Goal: Task Accomplishment & Management: Manage account settings

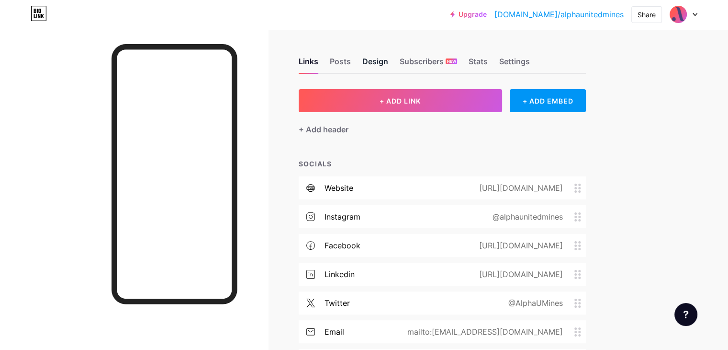
click at [388, 62] on div "Design" at bounding box center [376, 64] width 26 height 17
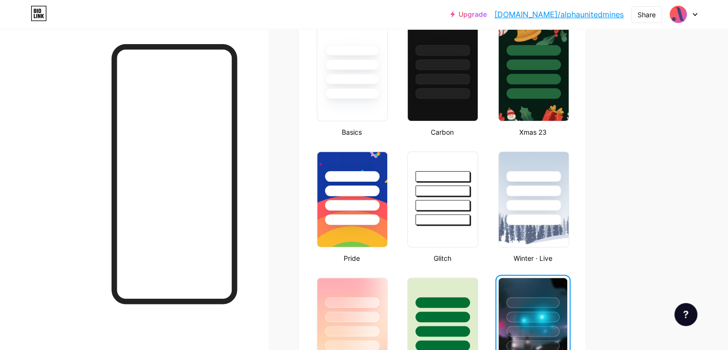
scroll to position [262, 0]
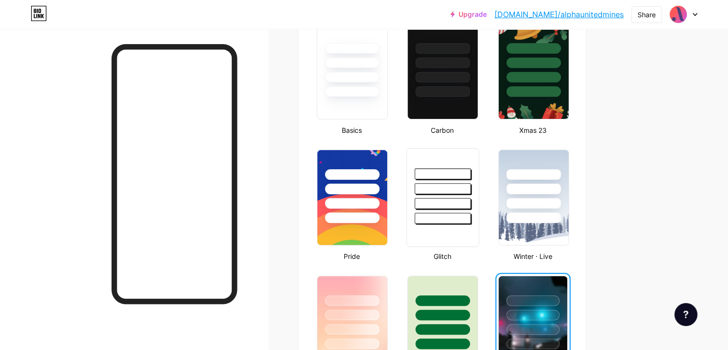
click at [471, 203] on div at bounding box center [443, 203] width 56 height 11
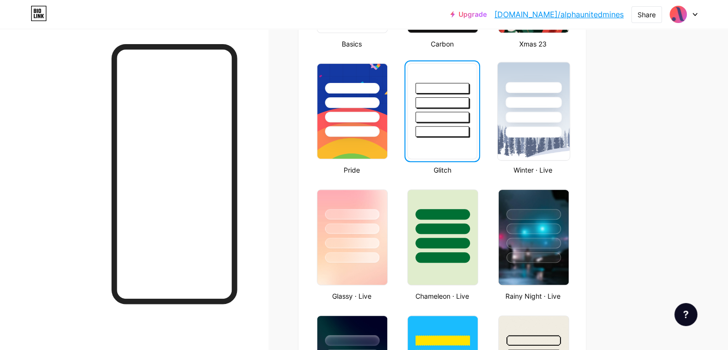
scroll to position [350, 0]
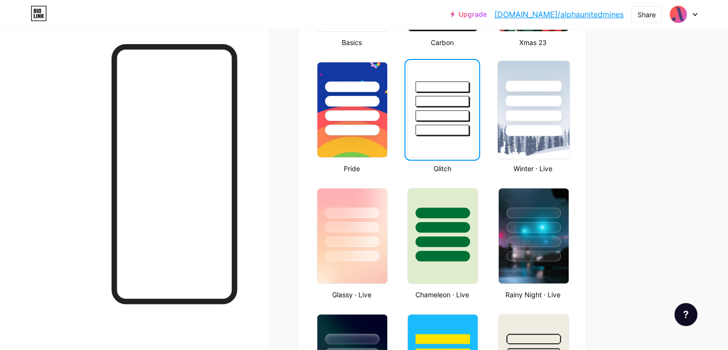
click at [569, 141] on img at bounding box center [534, 110] width 72 height 98
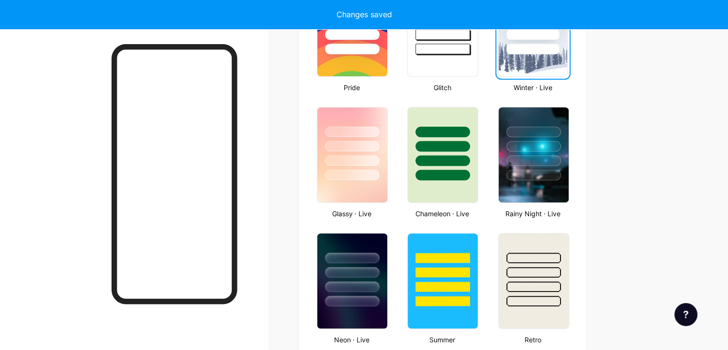
scroll to position [433, 0]
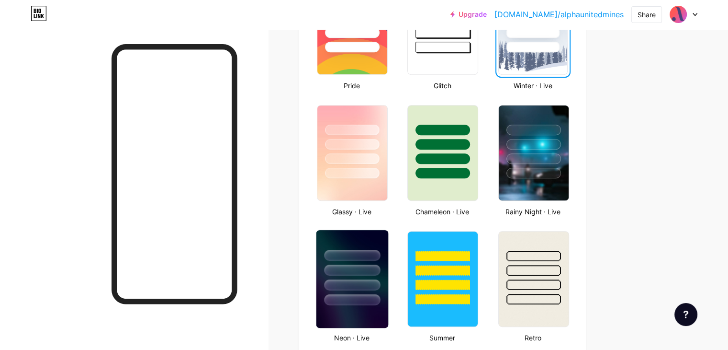
click at [380, 270] on div at bounding box center [352, 269] width 56 height 11
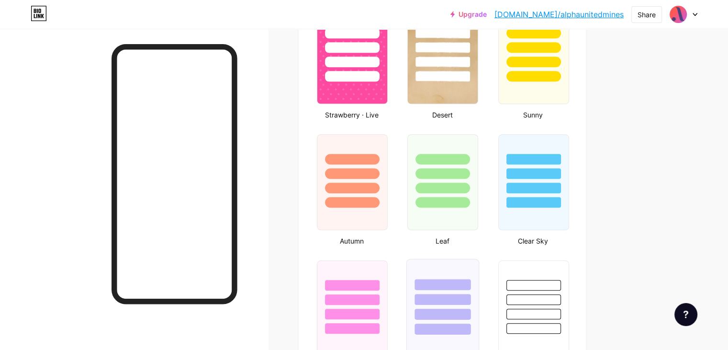
scroll to position [850, 0]
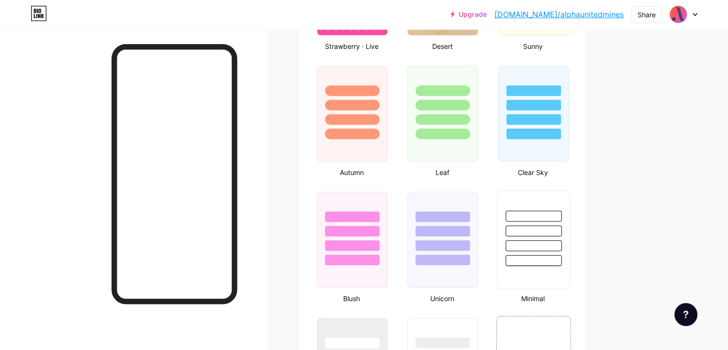
click at [562, 259] on div at bounding box center [534, 260] width 56 height 11
click at [560, 259] on div at bounding box center [533, 259] width 53 height 11
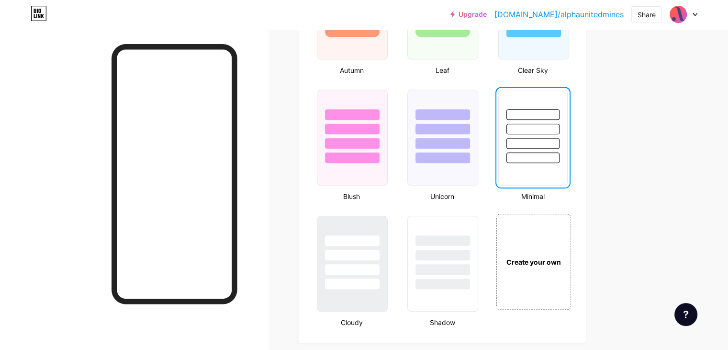
scroll to position [955, 0]
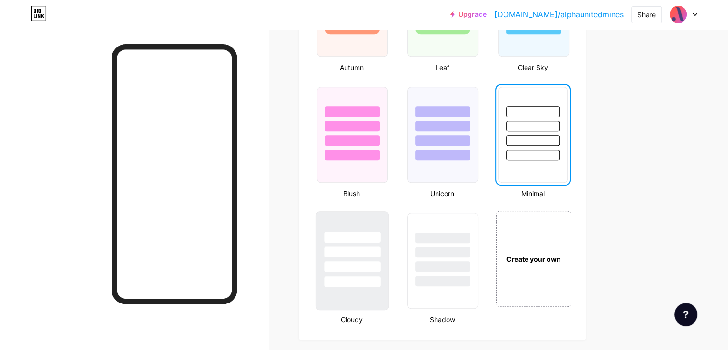
click at [380, 236] on div at bounding box center [352, 236] width 56 height 11
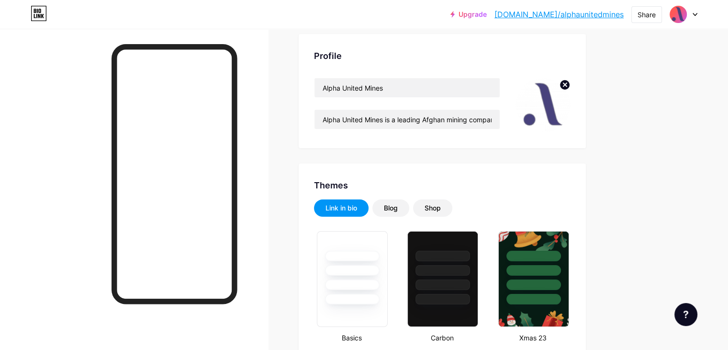
scroll to position [0, 0]
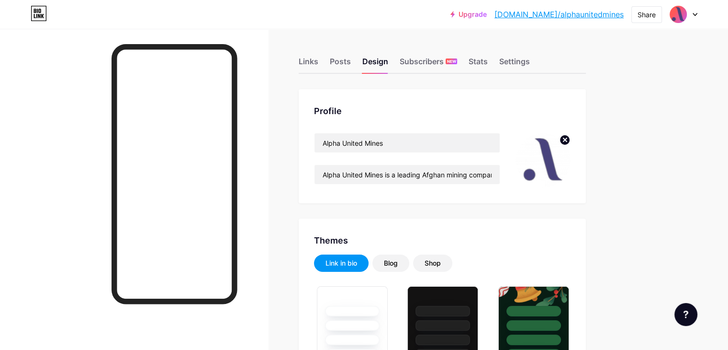
click at [566, 15] on link "[DOMAIN_NAME]/alphaunitedmines" at bounding box center [559, 14] width 129 height 11
click at [409, 264] on div "Blog" at bounding box center [391, 262] width 37 height 17
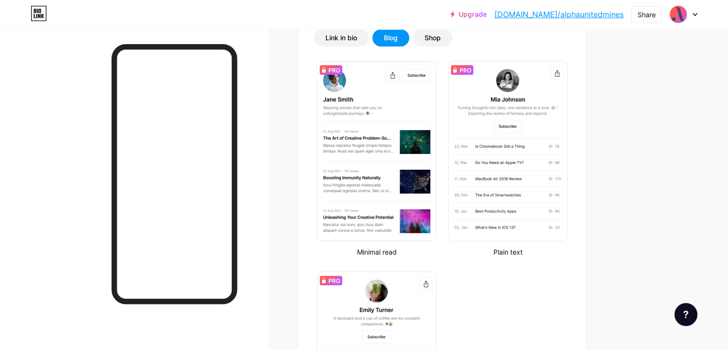
scroll to position [211, 0]
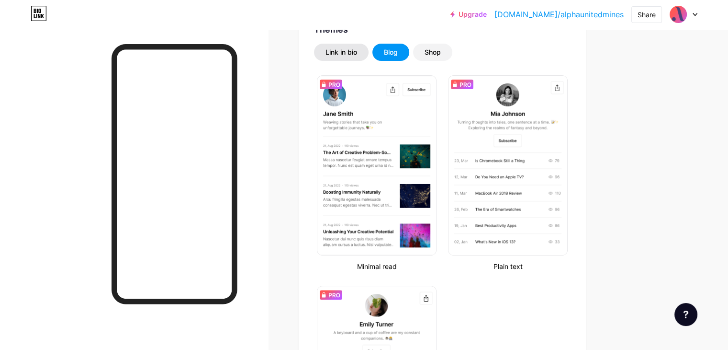
click at [369, 46] on div "Link in bio" at bounding box center [341, 52] width 55 height 17
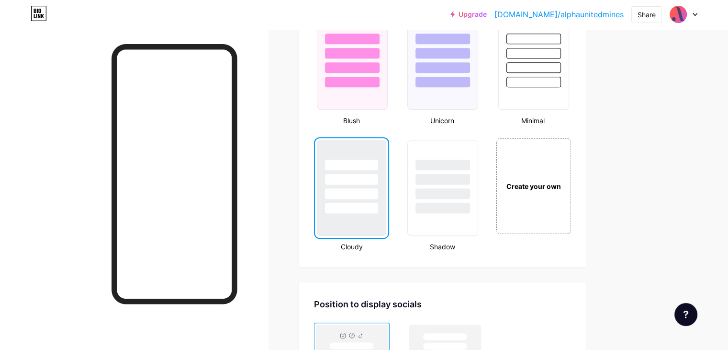
scroll to position [1028, 0]
click at [544, 180] on div "Create your own" at bounding box center [534, 185] width 72 height 11
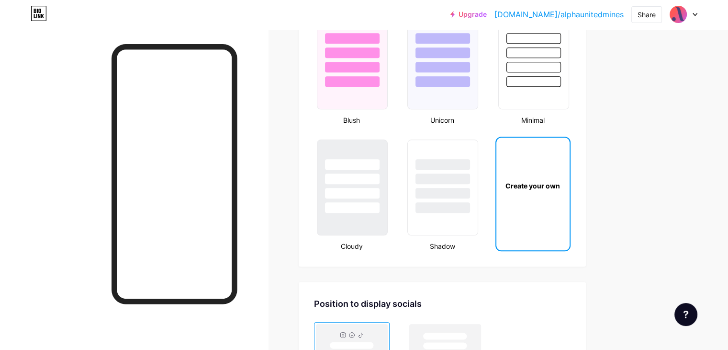
click at [570, 193] on div "Create your own" at bounding box center [533, 185] width 73 height 96
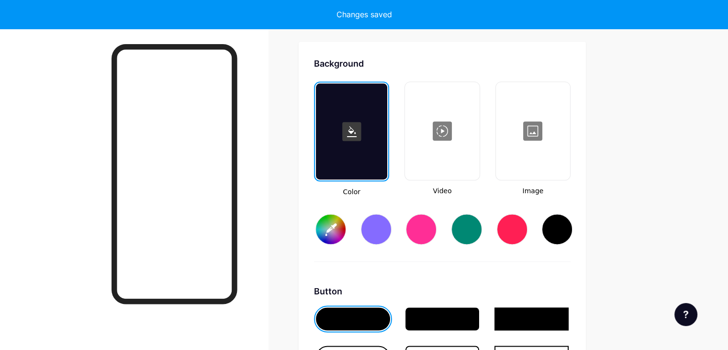
type input "#ffffff"
type input "#000000"
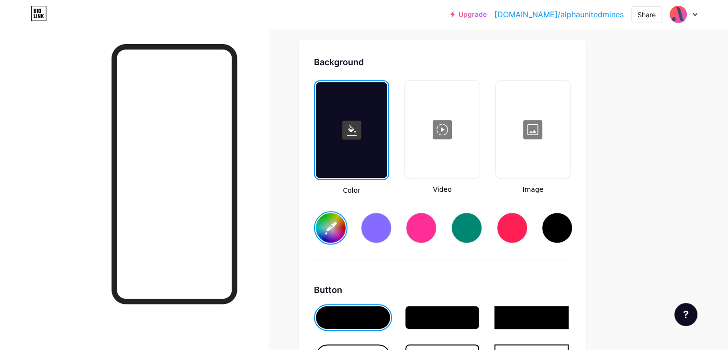
type input "#ffffff"
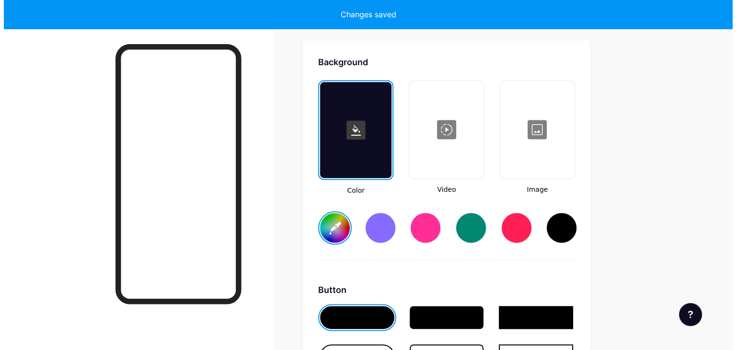
scroll to position [1268, 0]
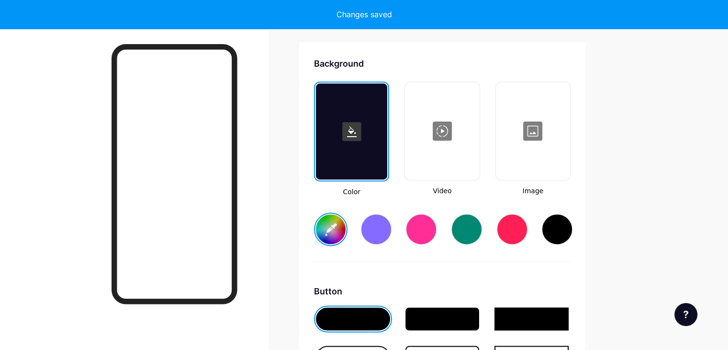
click at [478, 138] on div at bounding box center [442, 131] width 72 height 96
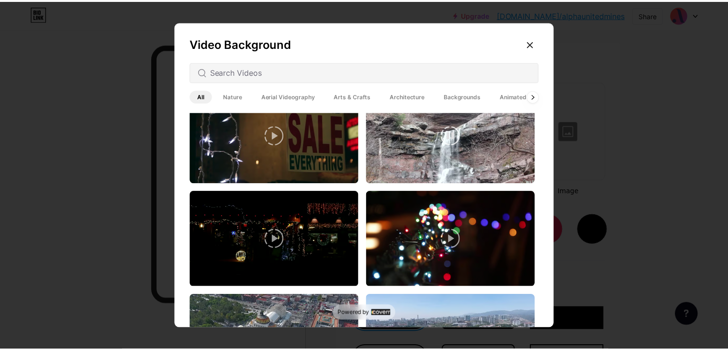
scroll to position [0, 0]
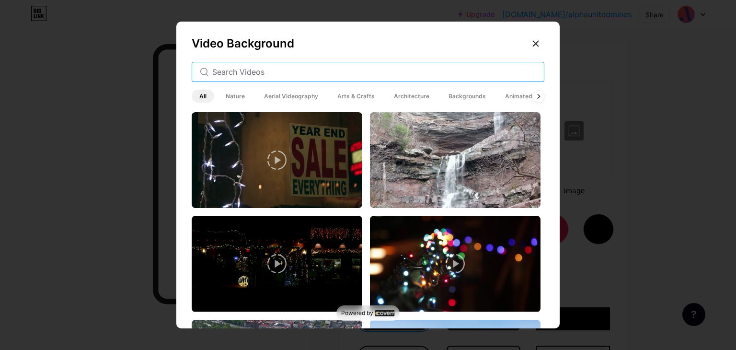
click at [264, 75] on input "text" at bounding box center [374, 71] width 324 height 11
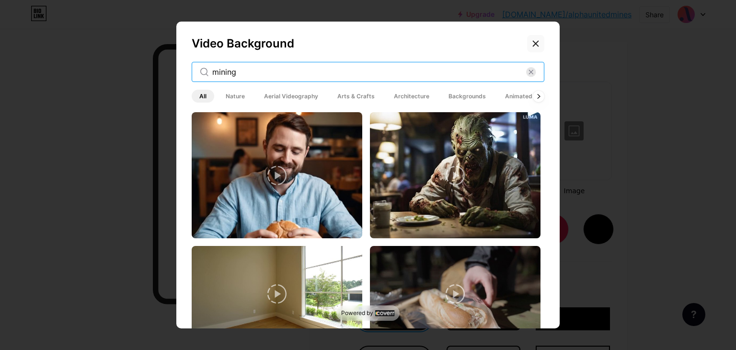
type input "mining"
click at [527, 46] on div at bounding box center [535, 43] width 17 height 17
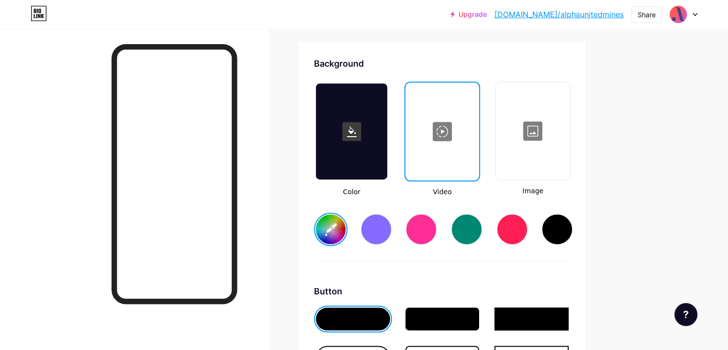
click at [569, 116] on div at bounding box center [533, 131] width 72 height 96
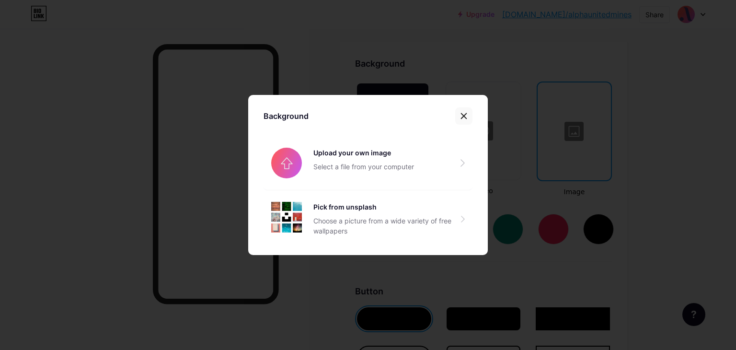
click at [462, 114] on icon at bounding box center [464, 116] width 8 height 8
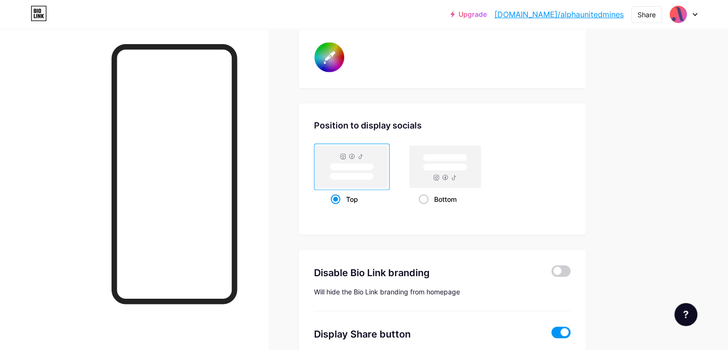
scroll to position [1825, 0]
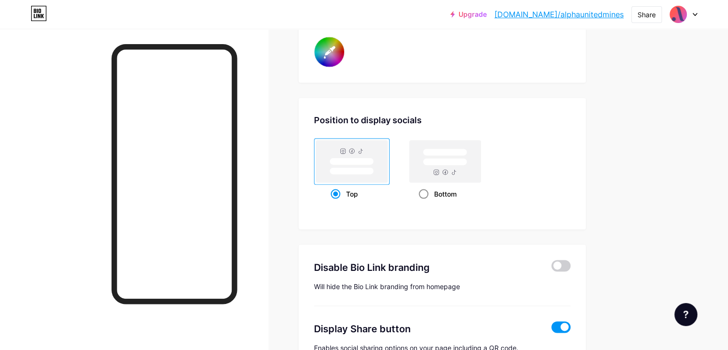
click at [476, 175] on rect at bounding box center [445, 161] width 71 height 42
click at [425, 203] on input "Bottom" at bounding box center [422, 206] width 6 height 6
radio input "true"
click at [388, 176] on rect at bounding box center [352, 161] width 71 height 42
click at [337, 203] on input "Top" at bounding box center [334, 206] width 6 height 6
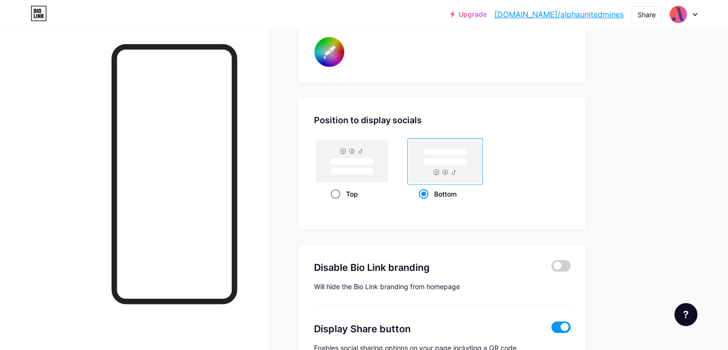
radio input "true"
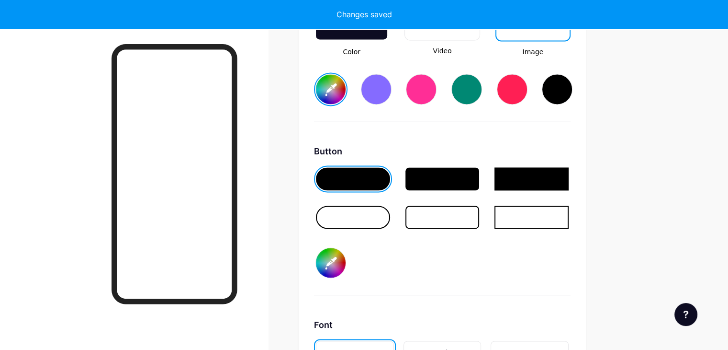
scroll to position [1408, 0]
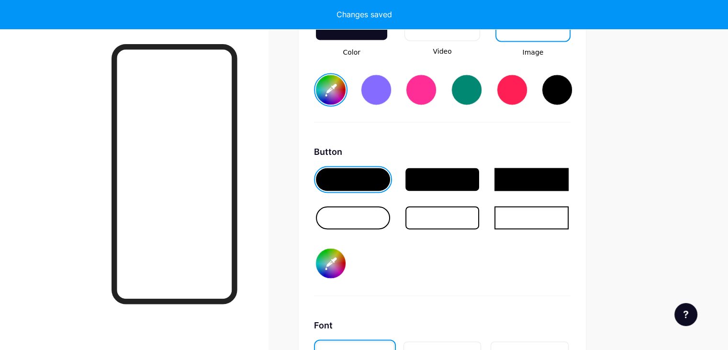
type input "#ffffff"
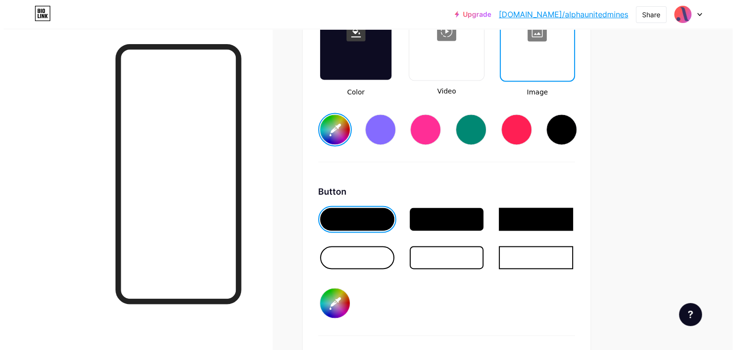
scroll to position [1257, 0]
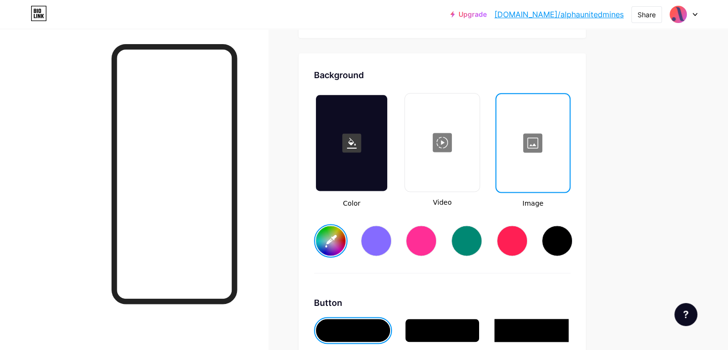
click at [569, 138] on div at bounding box center [533, 143] width 71 height 96
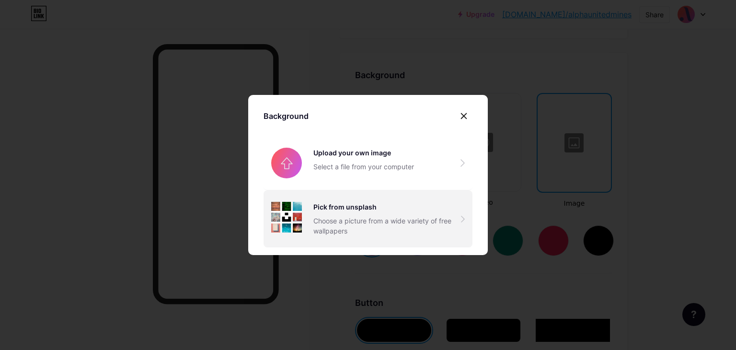
click at [397, 206] on div "Pick from unsplash" at bounding box center [387, 207] width 148 height 10
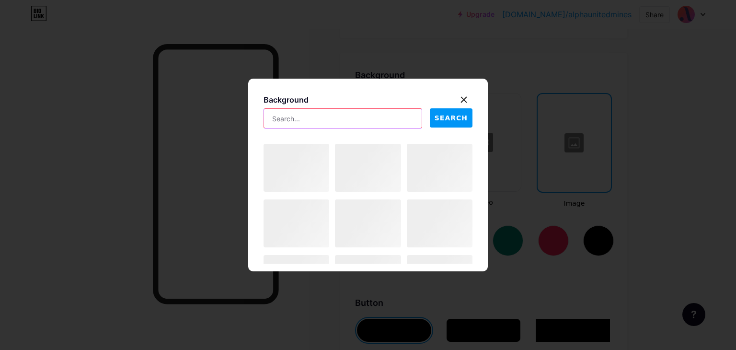
click at [344, 123] on input "text" at bounding box center [343, 118] width 158 height 19
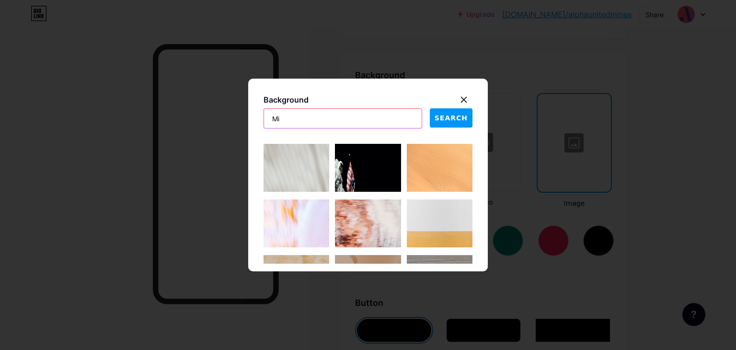
type input "M"
type input "Minerals"
click at [463, 115] on span "SEARCH" at bounding box center [450, 118] width 33 height 10
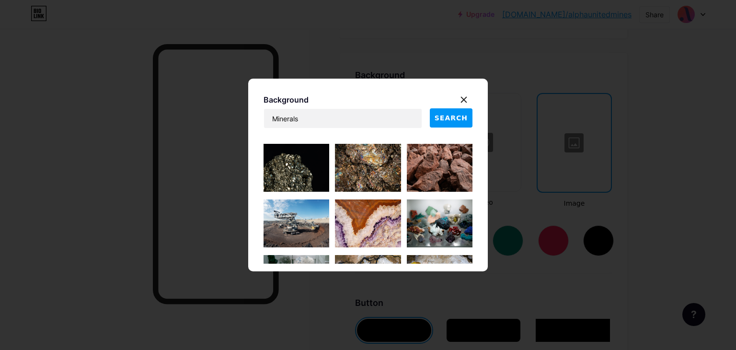
click at [463, 115] on span "SEARCH" at bounding box center [450, 118] width 33 height 10
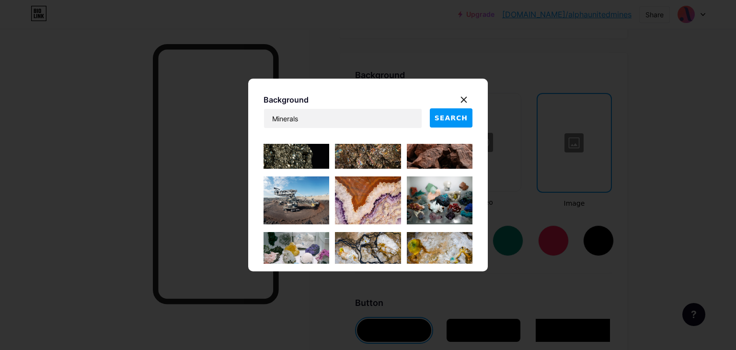
scroll to position [24, 0]
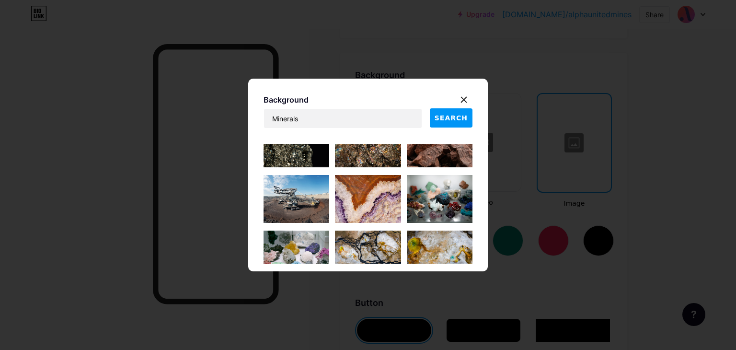
click at [302, 194] on img at bounding box center [296, 199] width 66 height 48
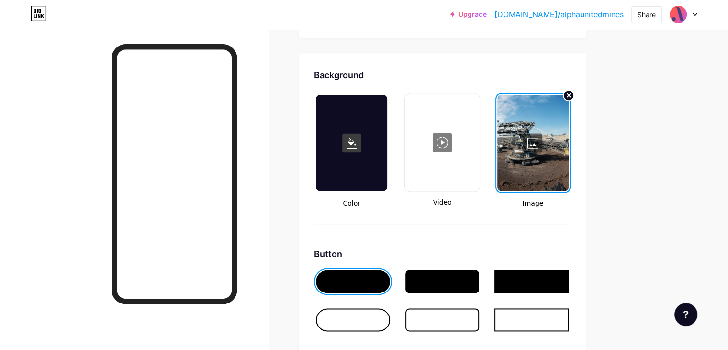
click at [569, 130] on div at bounding box center [533, 143] width 71 height 96
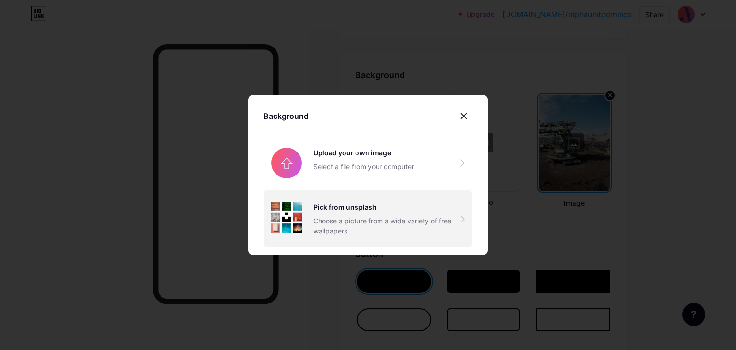
click at [361, 212] on div "Pick from unsplash Choose a picture from a wide variety of free wallpapers" at bounding box center [387, 219] width 148 height 34
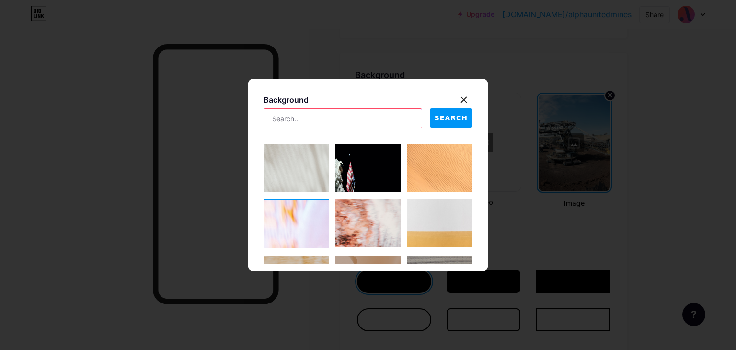
click at [342, 109] on input "text" at bounding box center [343, 118] width 158 height 19
type input "Minerals"
click at [444, 115] on span "SEARCH" at bounding box center [450, 118] width 33 height 10
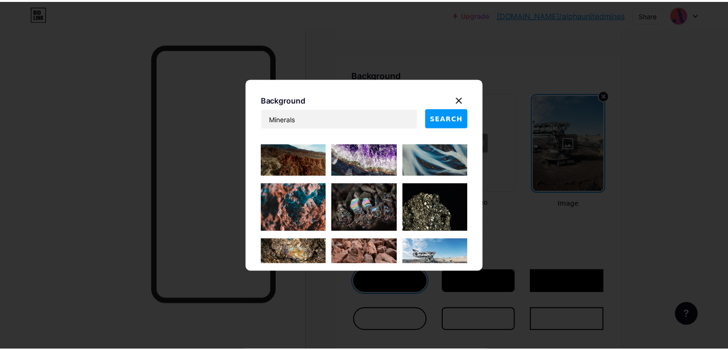
scroll to position [292, 0]
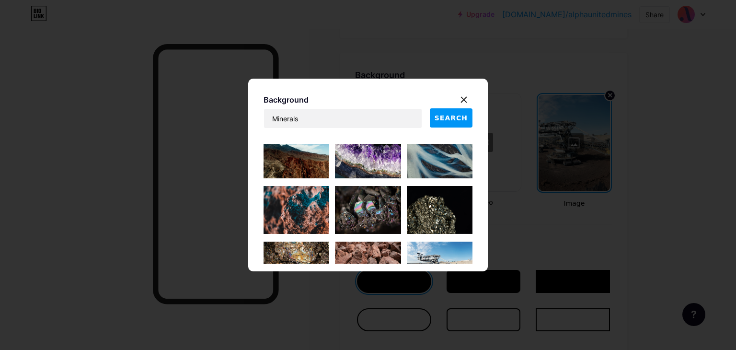
click at [299, 165] on img at bounding box center [296, 154] width 66 height 48
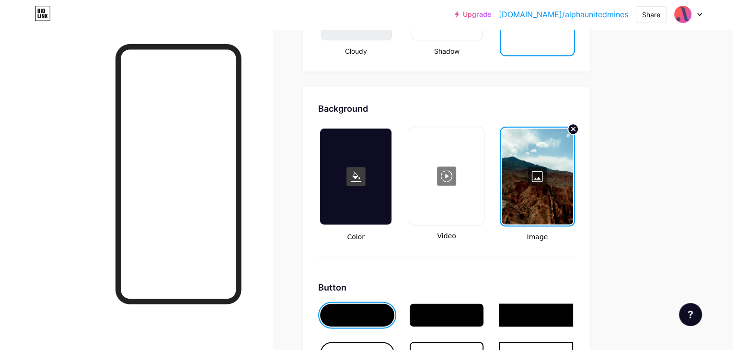
scroll to position [1222, 0]
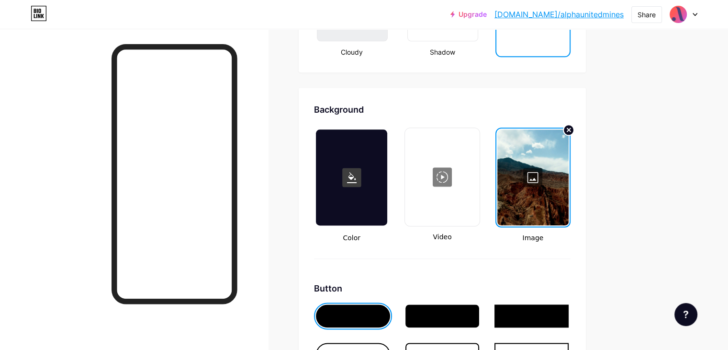
click at [569, 179] on div at bounding box center [533, 177] width 71 height 96
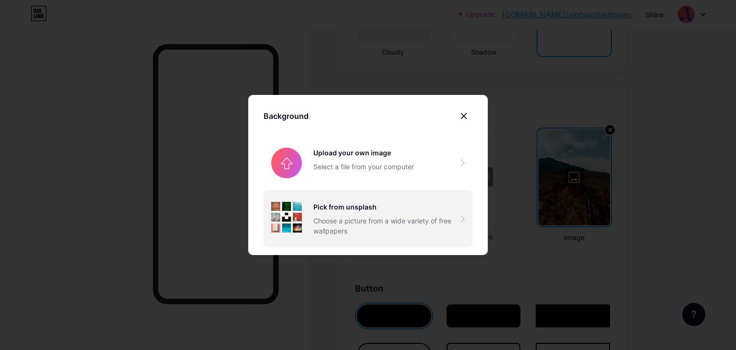
click at [373, 208] on div "Pick from unsplash" at bounding box center [387, 207] width 148 height 10
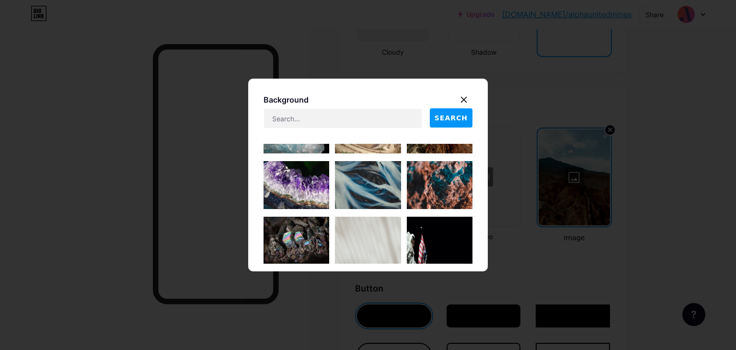
scroll to position [630, 0]
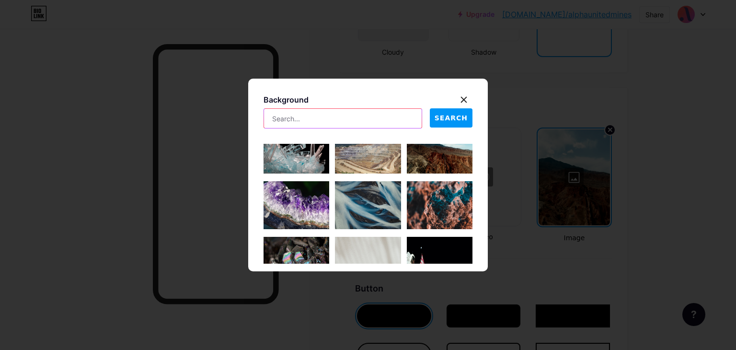
click at [335, 121] on input "text" at bounding box center [343, 118] width 158 height 19
click at [457, 119] on span "SEARCH" at bounding box center [450, 118] width 33 height 10
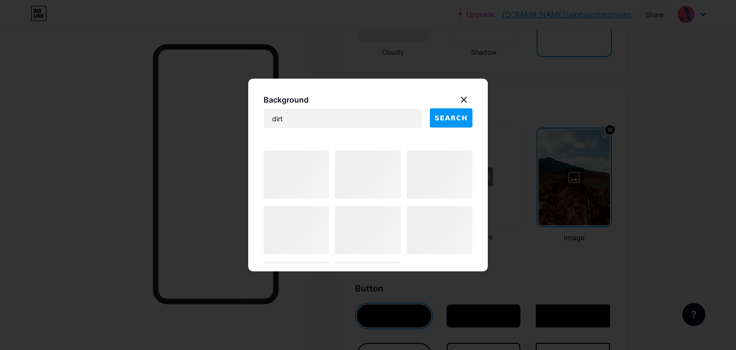
scroll to position [774, 0]
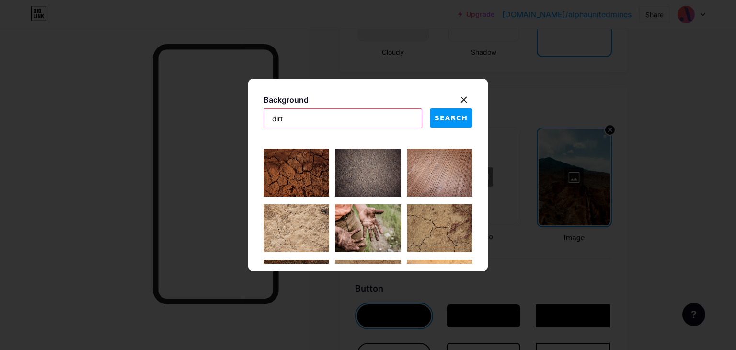
drag, startPoint x: 350, startPoint y: 134, endPoint x: 305, endPoint y: 110, distance: 51.2
click at [305, 110] on input "dirt" at bounding box center [343, 118] width 158 height 19
type input "M"
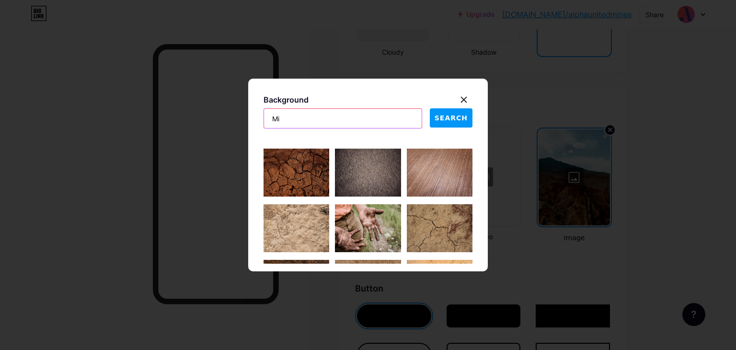
type input "Minerals"
click at [442, 116] on span "SEARCH" at bounding box center [450, 118] width 33 height 10
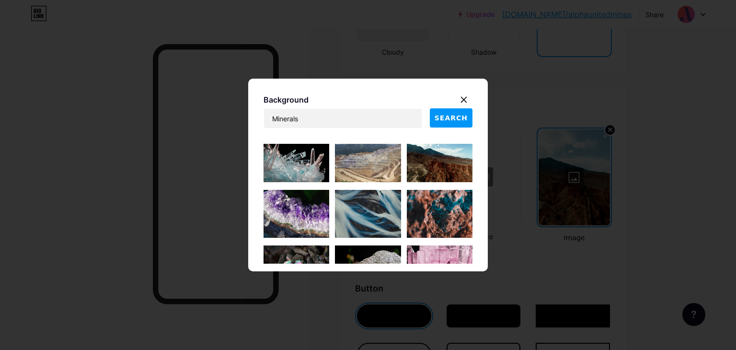
scroll to position [622, 0]
click at [436, 245] on img at bounding box center [440, 269] width 66 height 48
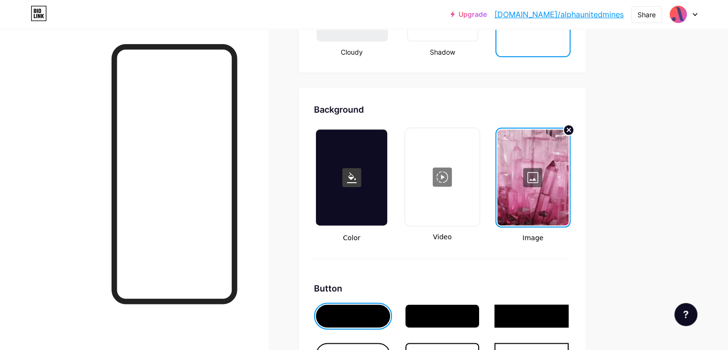
click at [569, 181] on div at bounding box center [533, 177] width 71 height 96
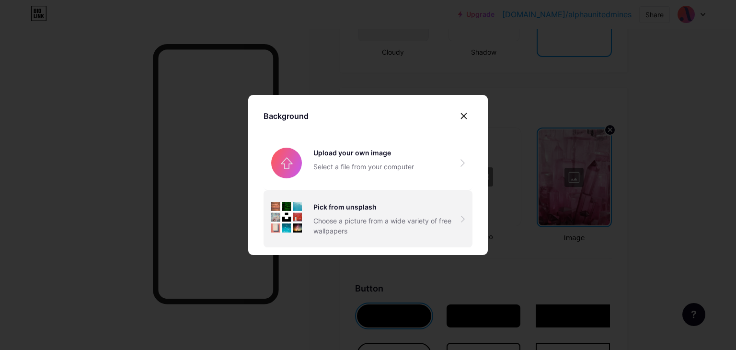
click at [362, 208] on div "Pick from unsplash" at bounding box center [387, 207] width 148 height 10
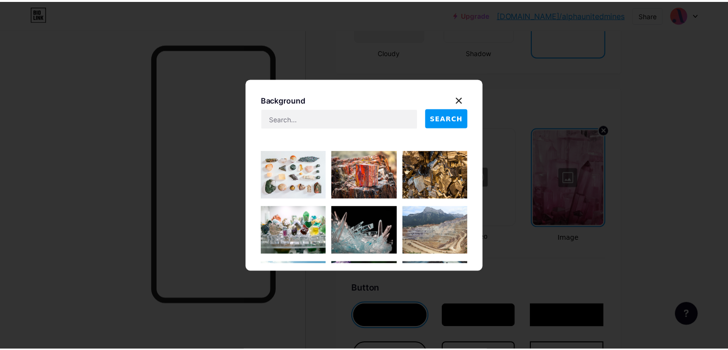
scroll to position [142, 0]
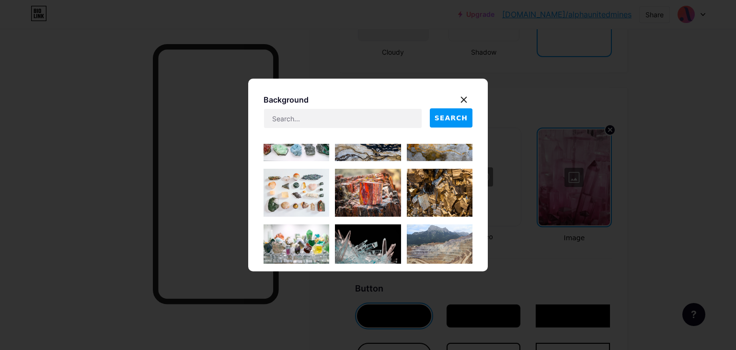
click at [362, 204] on img at bounding box center [368, 193] width 66 height 48
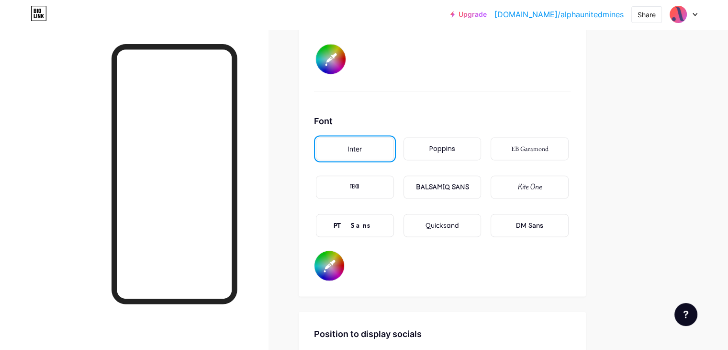
scroll to position [1565, 0]
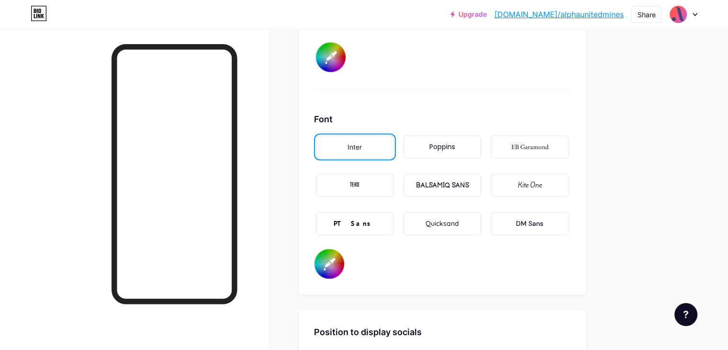
click at [344, 263] on input "#000000" at bounding box center [330, 264] width 30 height 30
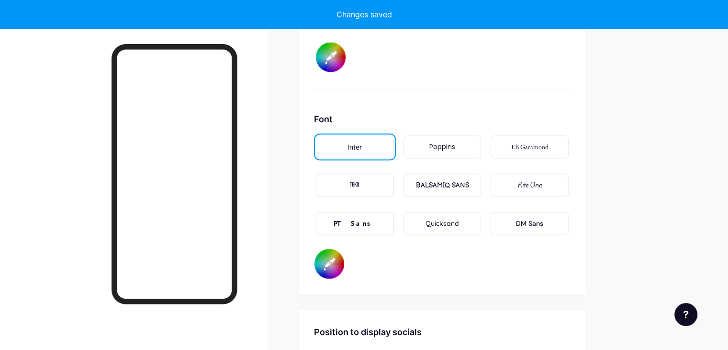
click at [443, 270] on div "Font Inter Poppins EB Garamond TEKO BALSAMIQ SANS Kite One PT Sans Quicksand DM…" at bounding box center [442, 196] width 257 height 166
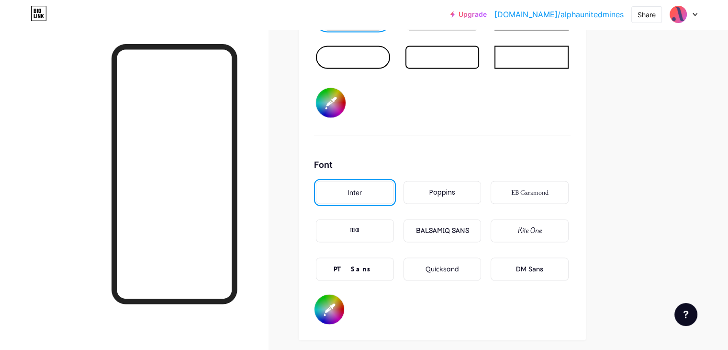
scroll to position [1517, 0]
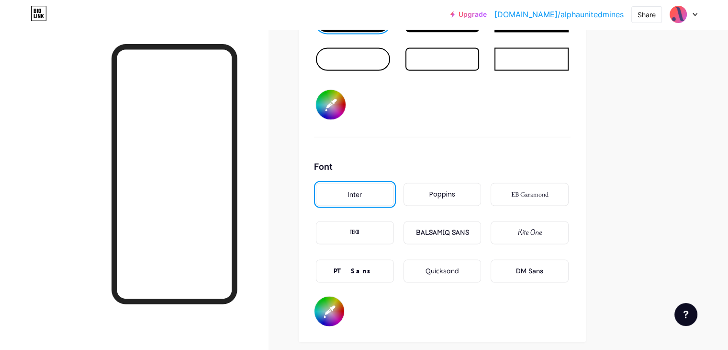
click at [344, 301] on input "#000000" at bounding box center [330, 311] width 30 height 30
type input "#ffffff"
click at [451, 317] on div "Font Inter Poppins EB Garamond TEKO BALSAMIQ SANS Kite One PT Sans Quicksand DM…" at bounding box center [442, 243] width 257 height 166
click at [594, 16] on link "[DOMAIN_NAME]/alphaunitedmines" at bounding box center [559, 14] width 129 height 11
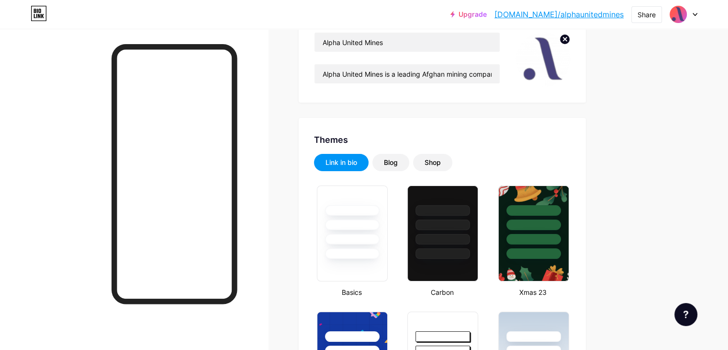
scroll to position [0, 0]
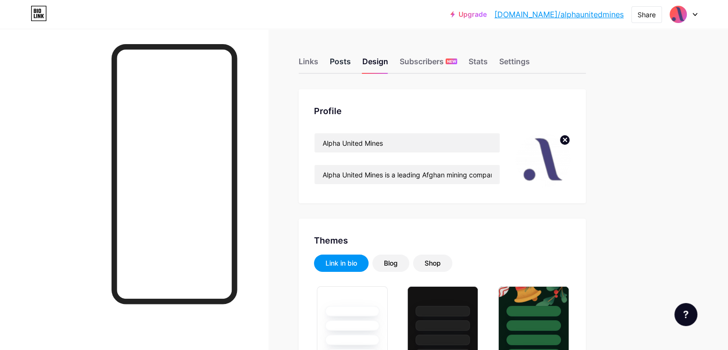
click at [351, 61] on div "Posts" at bounding box center [340, 64] width 21 height 17
click at [488, 59] on div "Stats" at bounding box center [478, 64] width 19 height 17
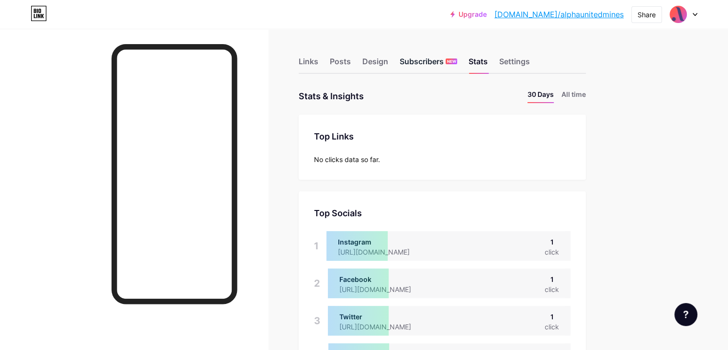
click at [457, 58] on div "Subscribers NEW" at bounding box center [428, 64] width 57 height 17
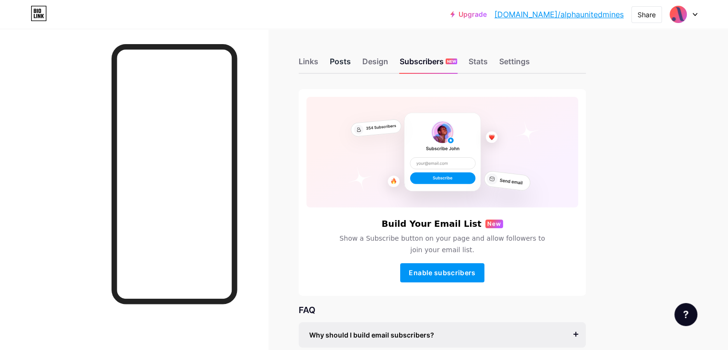
click at [351, 58] on div "Posts" at bounding box center [340, 64] width 21 height 17
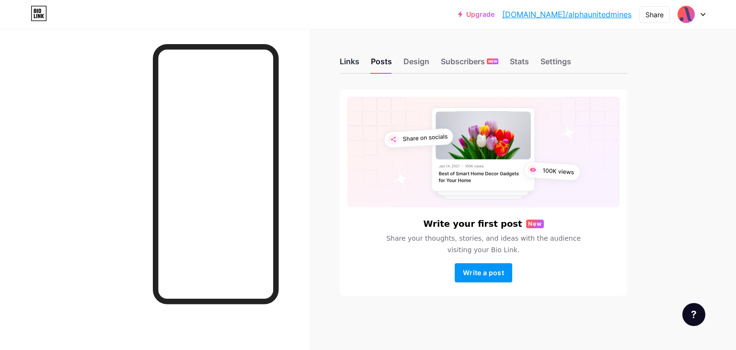
click at [349, 58] on div "Links" at bounding box center [350, 64] width 20 height 17
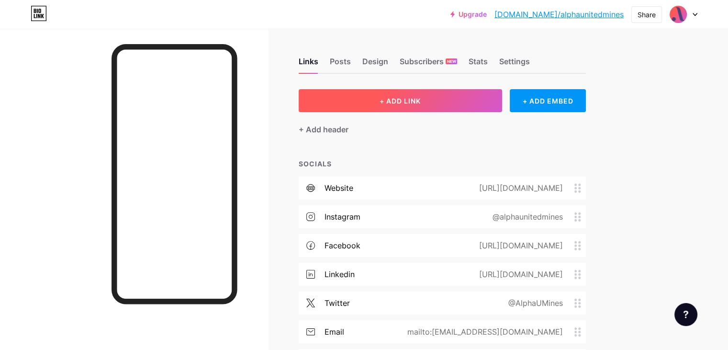
click at [487, 103] on button "+ ADD LINK" at bounding box center [401, 100] width 204 height 23
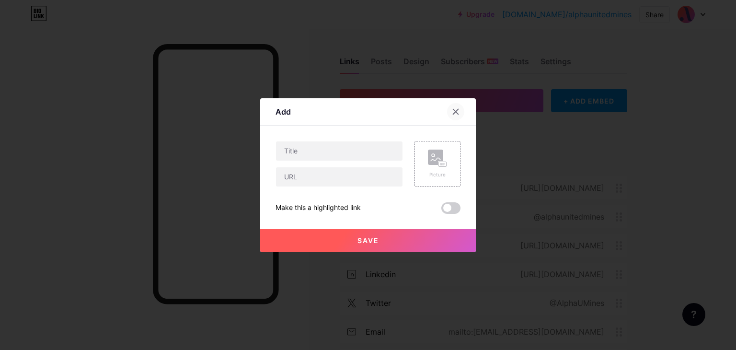
click at [452, 111] on icon at bounding box center [456, 112] width 8 height 8
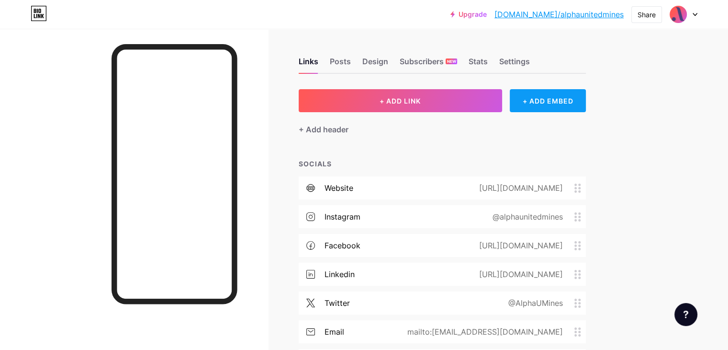
click at [586, 104] on div "+ ADD EMBED" at bounding box center [548, 100] width 76 height 23
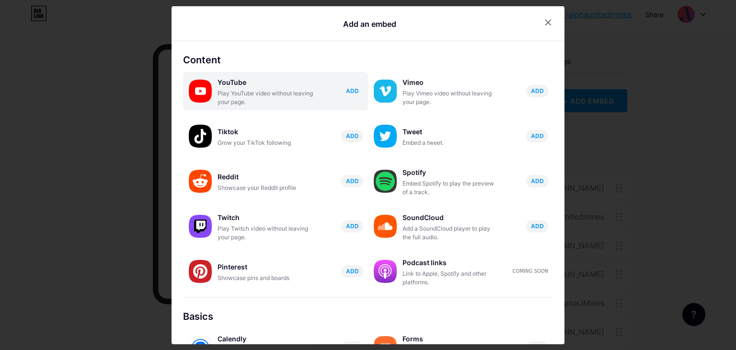
click at [347, 90] on span "ADD" at bounding box center [352, 91] width 13 height 8
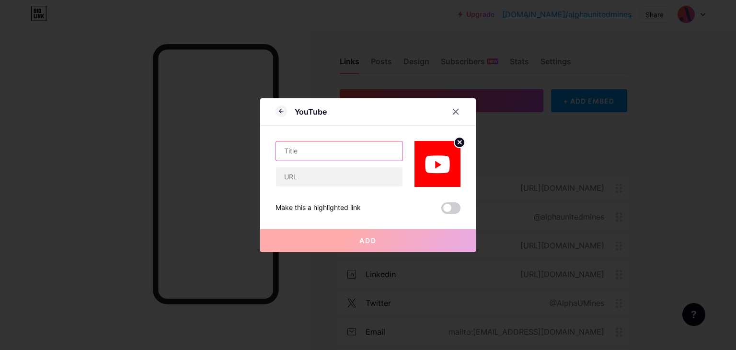
click at [340, 148] on input "text" at bounding box center [339, 150] width 126 height 19
click at [452, 109] on icon at bounding box center [456, 112] width 8 height 8
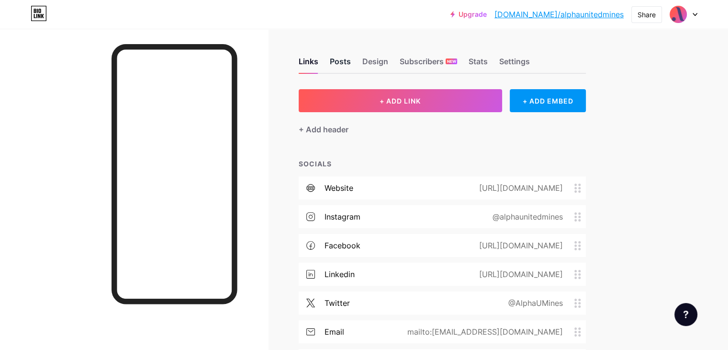
click at [351, 61] on div "Posts" at bounding box center [340, 64] width 21 height 17
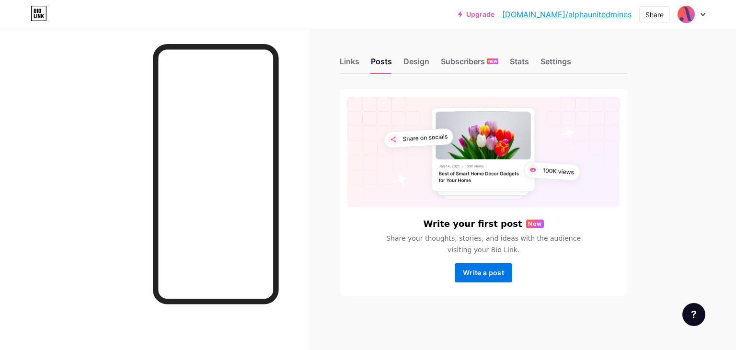
click at [489, 269] on span "Write a post" at bounding box center [483, 272] width 41 height 8
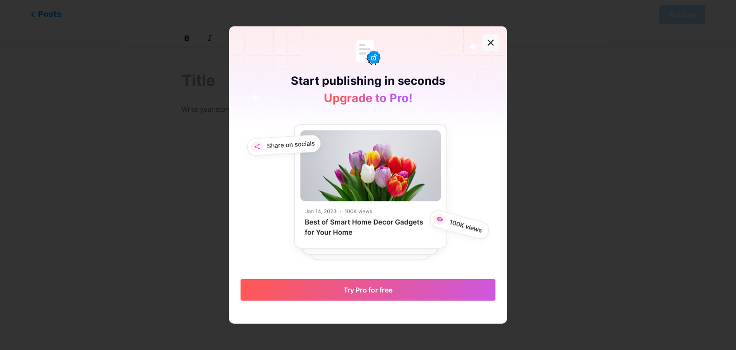
click at [487, 46] on icon at bounding box center [491, 43] width 8 height 8
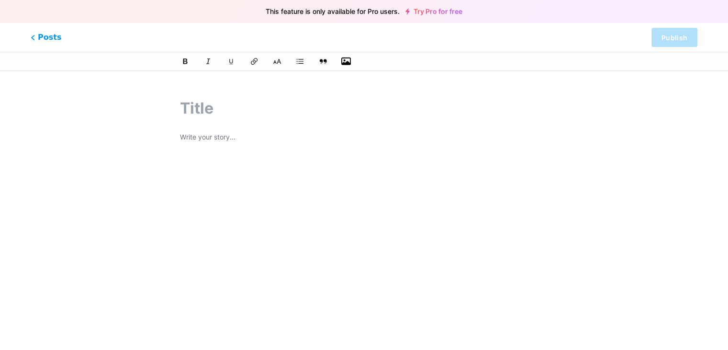
click at [345, 67] on button "button" at bounding box center [346, 61] width 14 height 14
click at [347, 64] on icon "button" at bounding box center [346, 61] width 10 height 8
click at [0, 0] on input "file" at bounding box center [0, 0] width 0 height 0
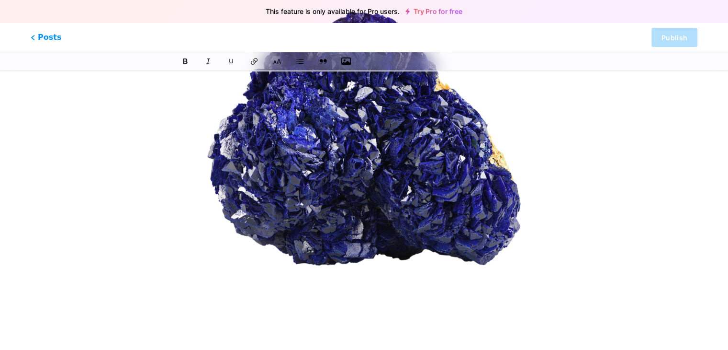
scroll to position [178, 0]
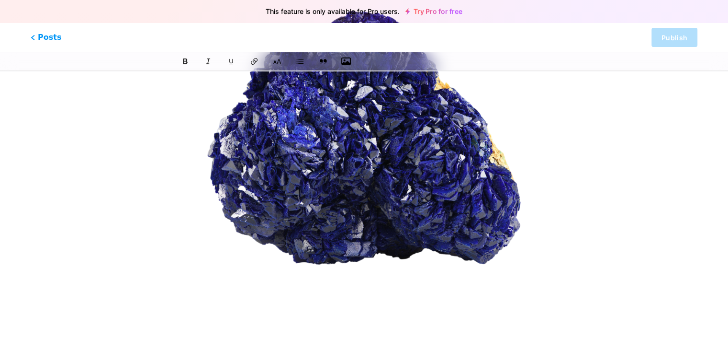
click at [344, 160] on img at bounding box center [364, 138] width 368 height 368
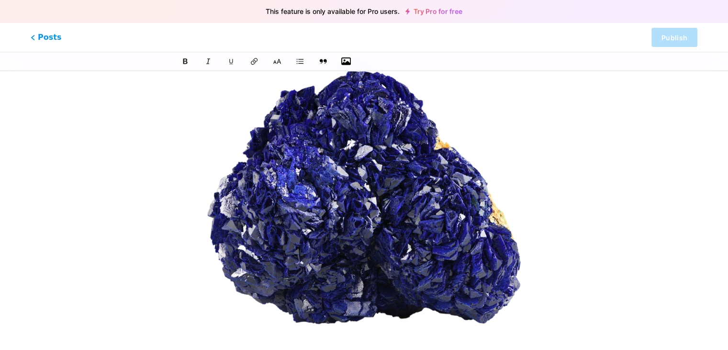
scroll to position [117, 0]
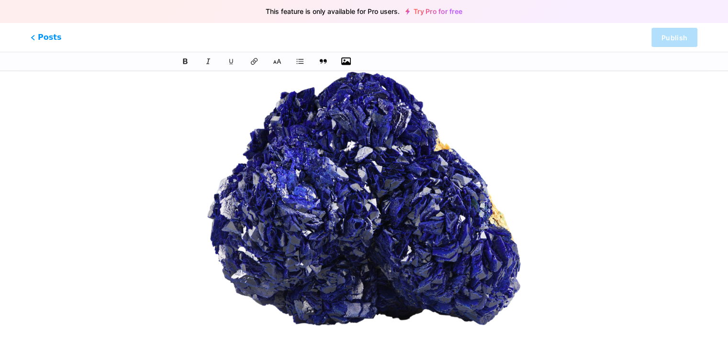
click at [340, 193] on img at bounding box center [364, 198] width 368 height 368
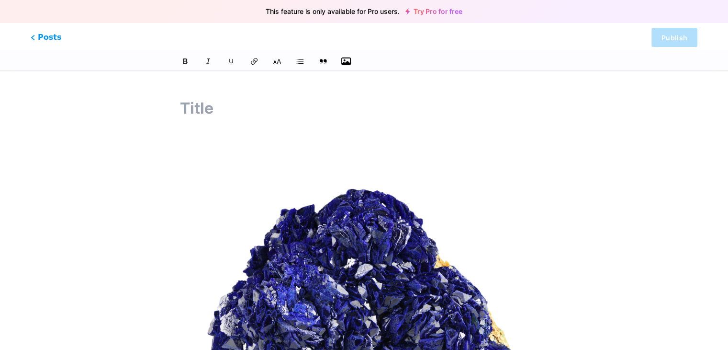
click at [215, 106] on input "text" at bounding box center [364, 108] width 368 height 23
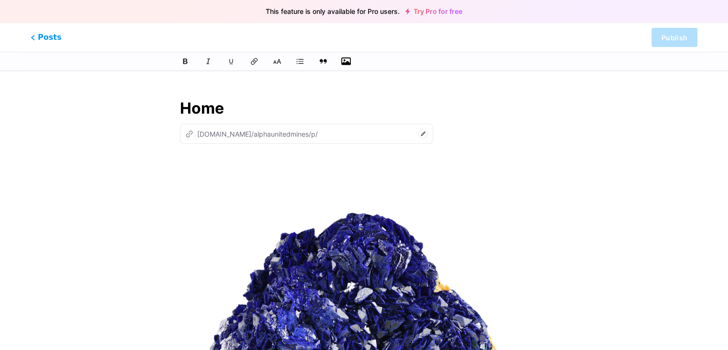
type input "Home"
type input "home"
type input "Home OF"
type input "home-of"
type input "Home OF O"
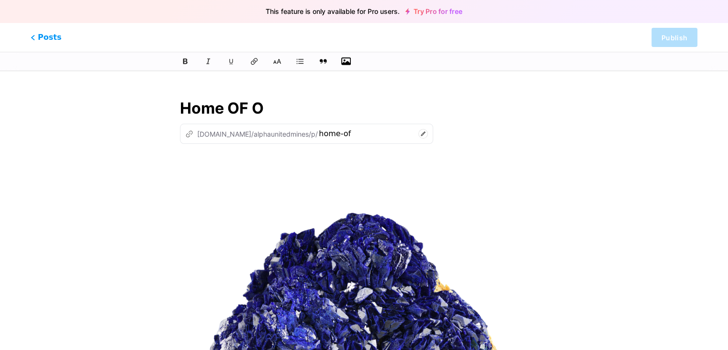
type input "home-of-p"
type input "Home OF"
type input "home-of-o"
type input "Home OF"
type input "home-of"
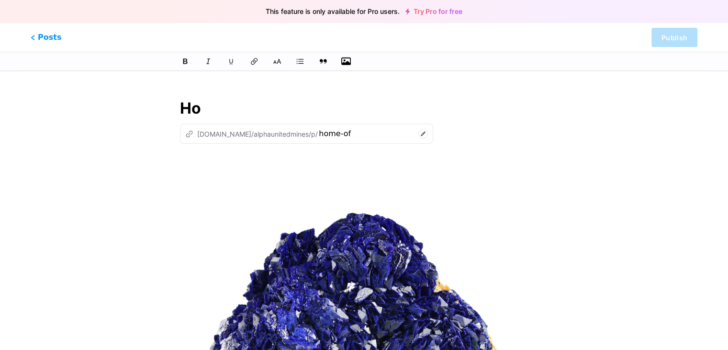
type input "H"
type input "Home Of"
type input "hom"
type input "Home Of Pre"
type input "home-of-pre"
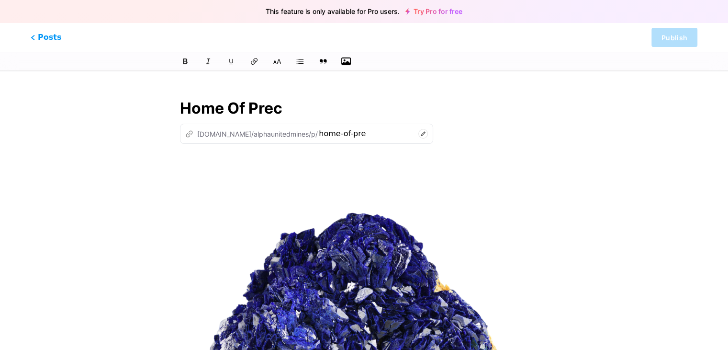
type input "Home Of Preci"
type input "home-of-preci"
type input "Home Of Precious Stone"
type input "home-of-precious-s"
type input "Home Of Precious Stones"
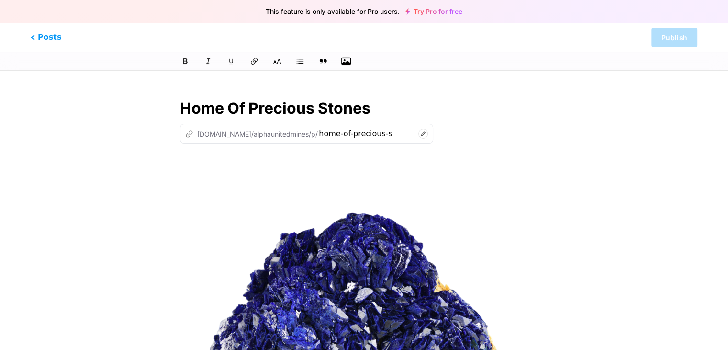
type input "home-of-precious-stones"
type input "Home Of Precious Stones"
drag, startPoint x: 59, startPoint y: 43, endPoint x: 54, endPoint y: 41, distance: 5.6
click at [54, 41] on div "Posts Publish" at bounding box center [364, 37] width 728 height 29
click at [54, 41] on span "Posts" at bounding box center [46, 37] width 34 height 12
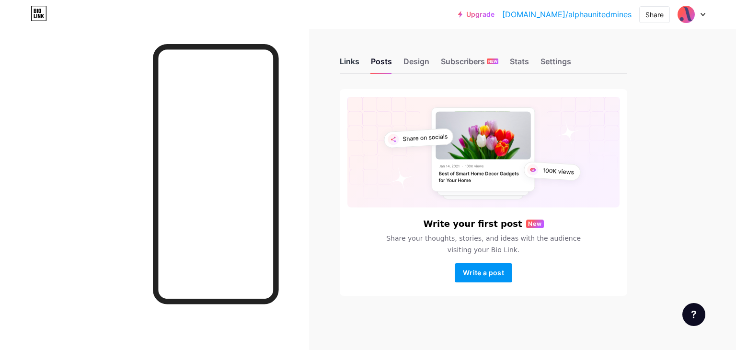
click at [351, 66] on div "Links" at bounding box center [350, 64] width 20 height 17
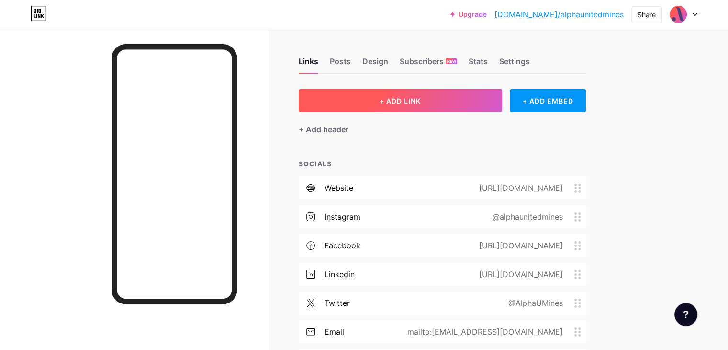
click at [406, 96] on button "+ ADD LINK" at bounding box center [401, 100] width 204 height 23
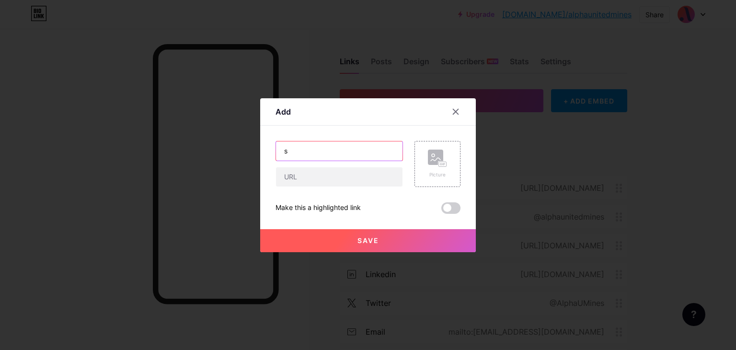
click at [337, 147] on input "s" at bounding box center [339, 150] width 126 height 19
type input "sjd"
click at [320, 176] on input "sk" at bounding box center [339, 176] width 126 height 19
type input "skdns"
click at [428, 156] on rect at bounding box center [435, 156] width 15 height 15
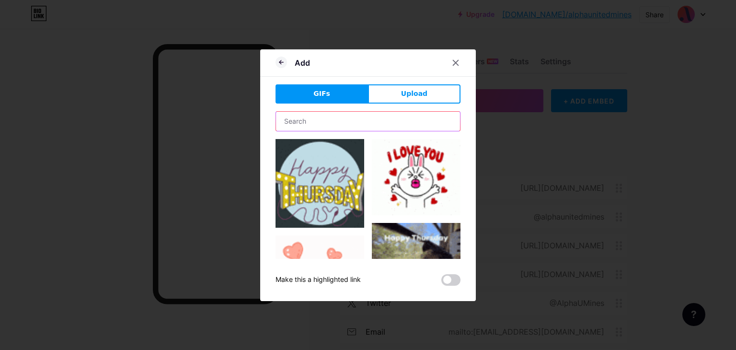
click at [389, 113] on input "text" at bounding box center [368, 121] width 184 height 19
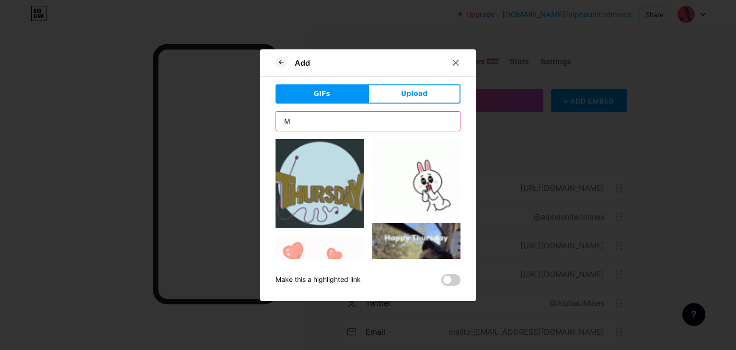
click at [389, 113] on input "M" at bounding box center [368, 121] width 184 height 19
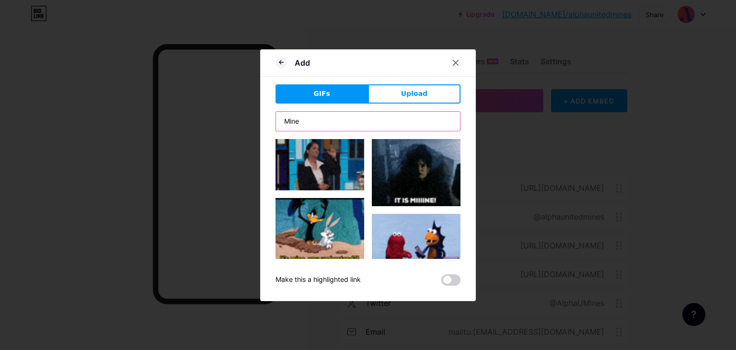
type input "Minerals"
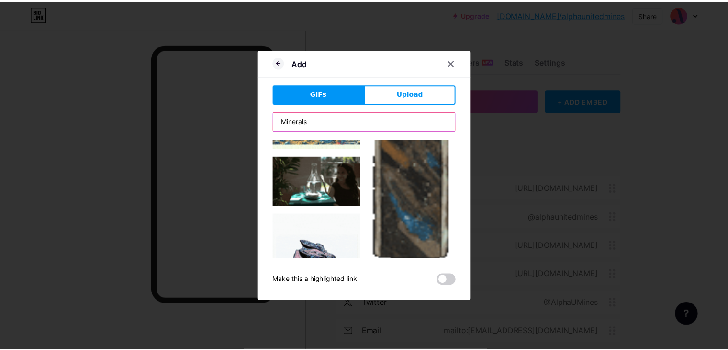
scroll to position [310, 0]
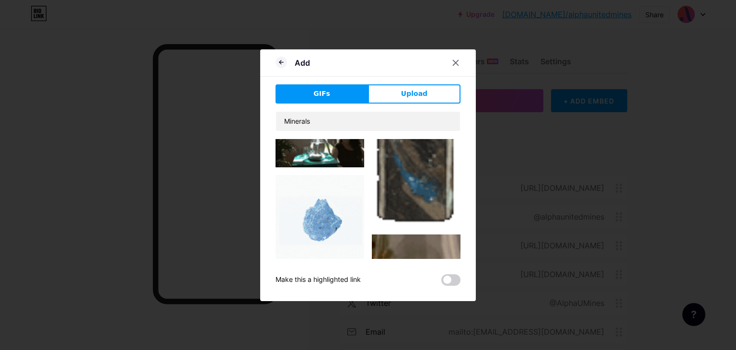
click at [336, 210] on img at bounding box center [319, 219] width 89 height 89
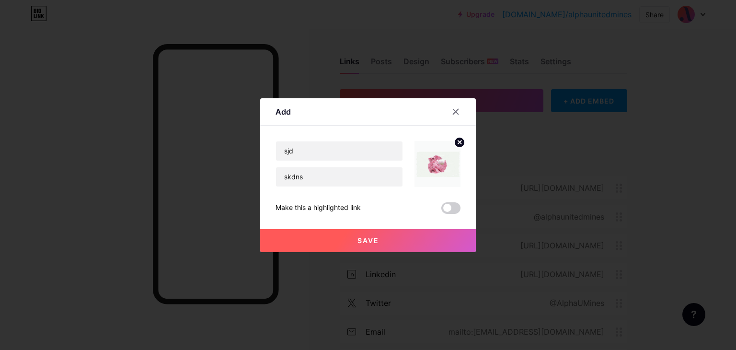
click at [367, 232] on button "Save" at bounding box center [368, 240] width 216 height 23
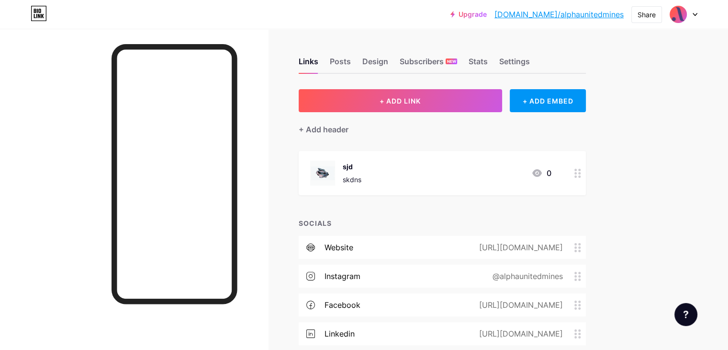
click at [435, 175] on div "sjd skdns 0" at bounding box center [430, 172] width 241 height 25
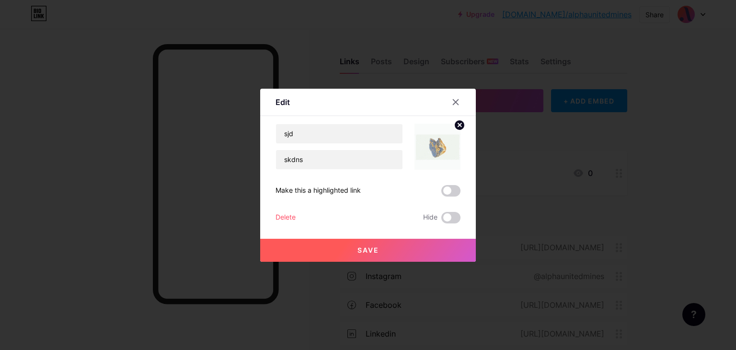
click at [456, 127] on circle at bounding box center [459, 125] width 11 height 11
click at [454, 100] on icon at bounding box center [455, 101] width 5 height 5
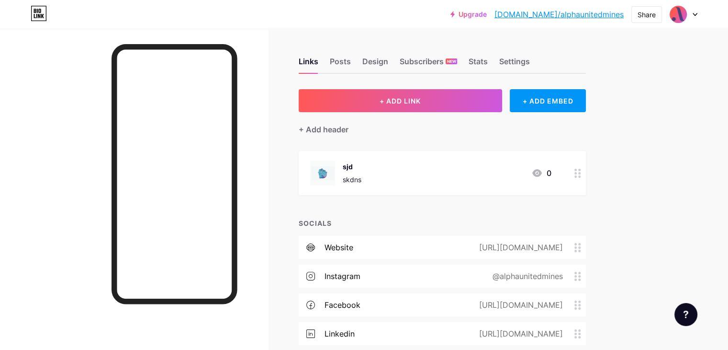
click at [581, 170] on icon at bounding box center [578, 173] width 7 height 9
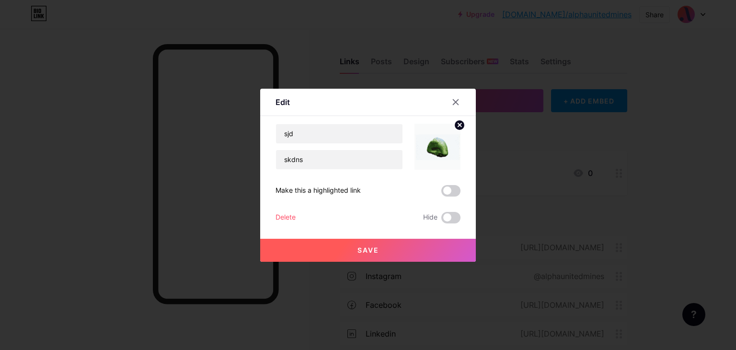
click at [458, 119] on icon at bounding box center [459, 124] width 11 height 11
click at [455, 103] on icon at bounding box center [456, 102] width 8 height 8
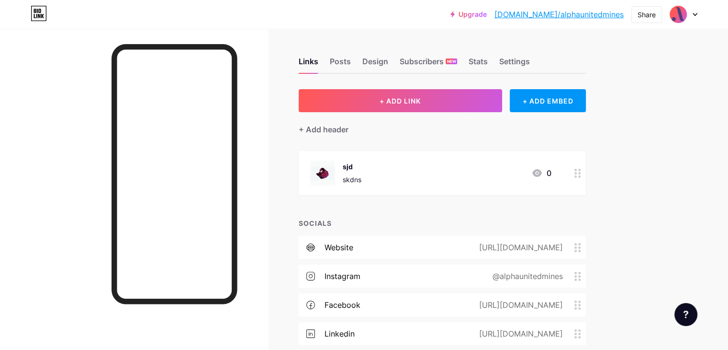
click at [581, 173] on icon at bounding box center [578, 173] width 7 height 9
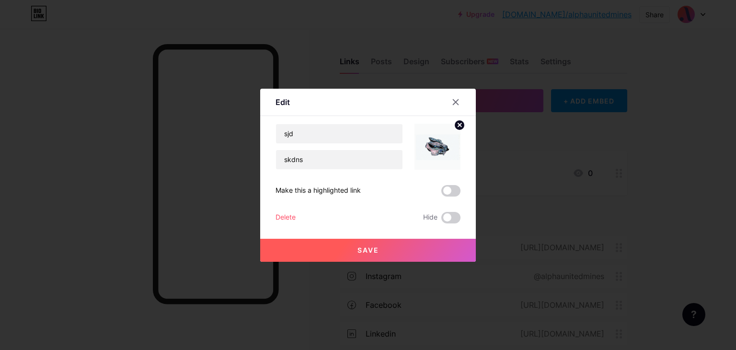
click at [286, 216] on div "Delete" at bounding box center [285, 217] width 20 height 11
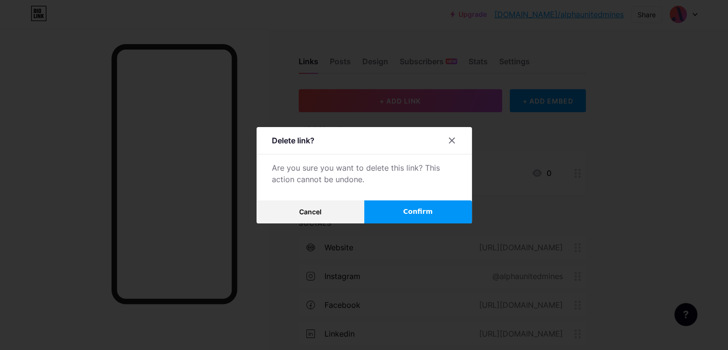
click at [395, 215] on button "Confirm" at bounding box center [418, 211] width 108 height 23
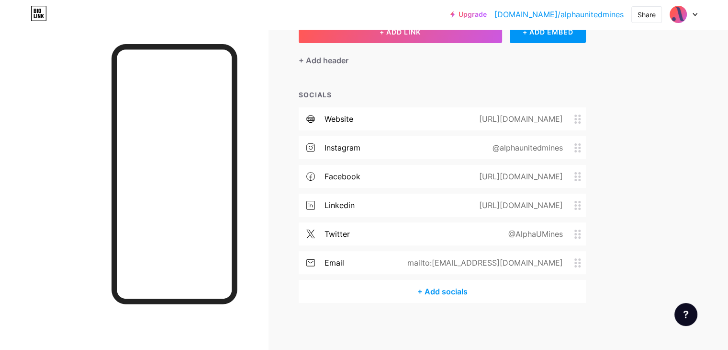
scroll to position [0, 0]
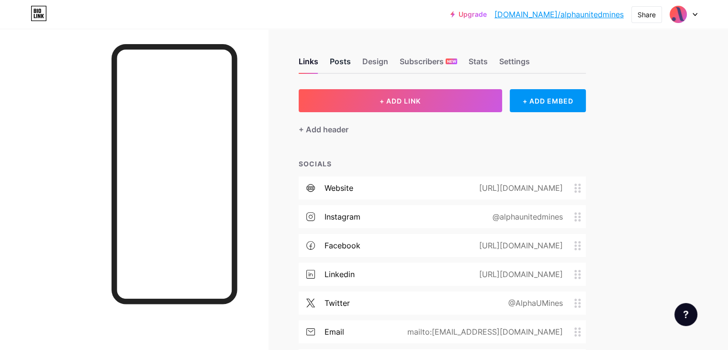
click at [351, 65] on div "Posts" at bounding box center [340, 64] width 21 height 17
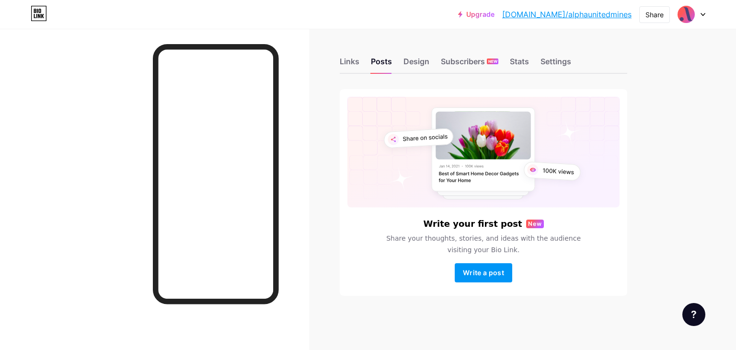
click at [410, 54] on div "Links Posts Design Subscribers NEW Stats Settings" at bounding box center [483, 57] width 287 height 34
click at [413, 58] on div "Design" at bounding box center [416, 64] width 26 height 17
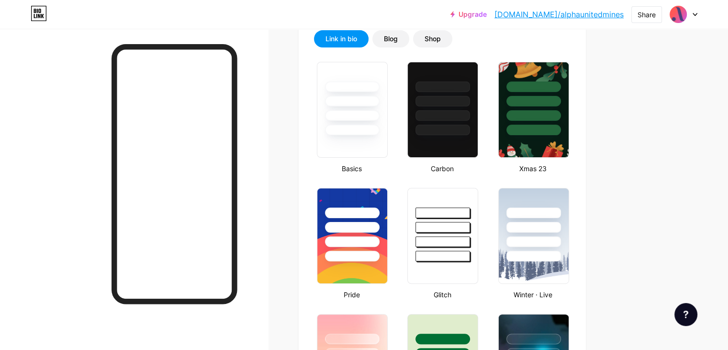
scroll to position [225, 0]
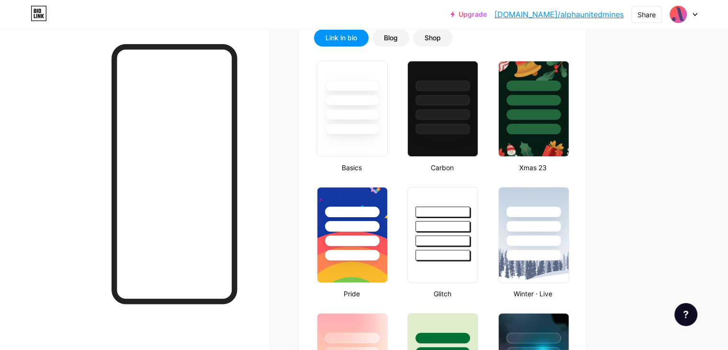
click at [388, 121] on div at bounding box center [353, 97] width 72 height 75
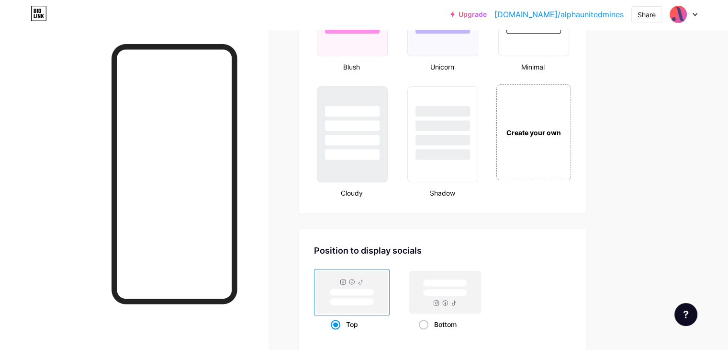
scroll to position [1082, 0]
click at [479, 157] on div at bounding box center [443, 133] width 73 height 99
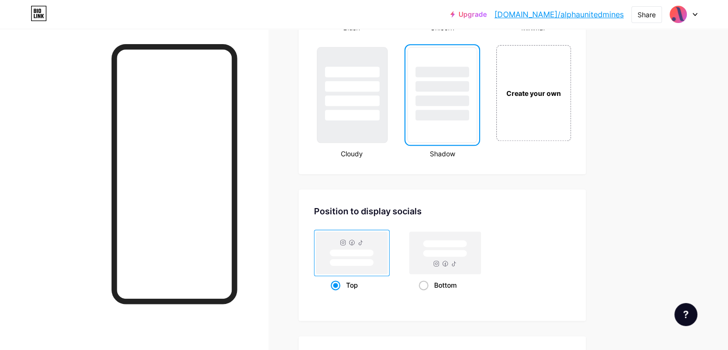
scroll to position [1130, 0]
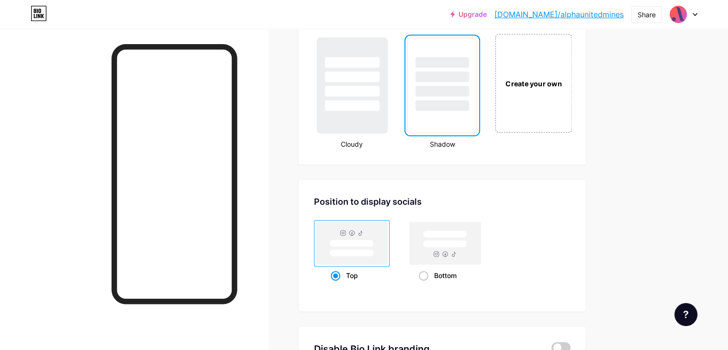
click at [558, 63] on div "Create your own" at bounding box center [533, 83] width 77 height 99
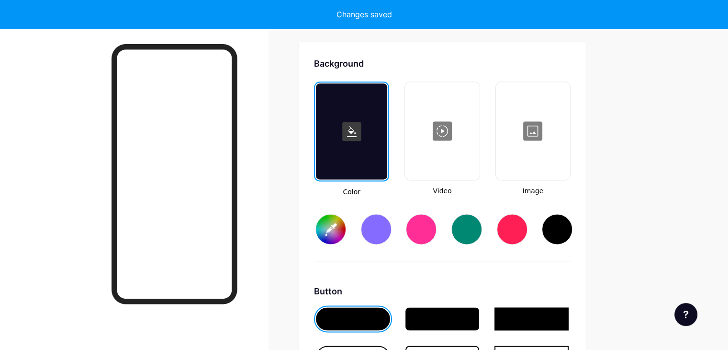
type input "#ffffff"
type input "#000000"
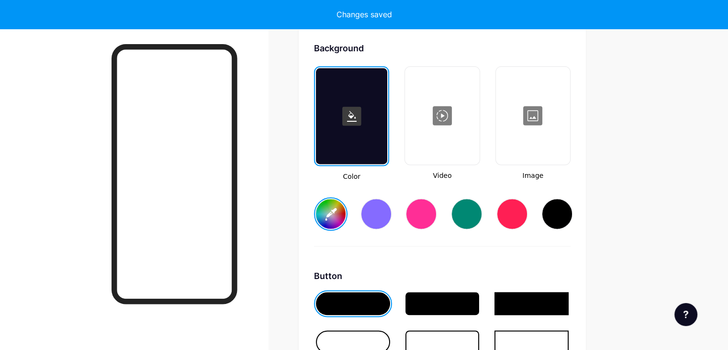
scroll to position [1285, 0]
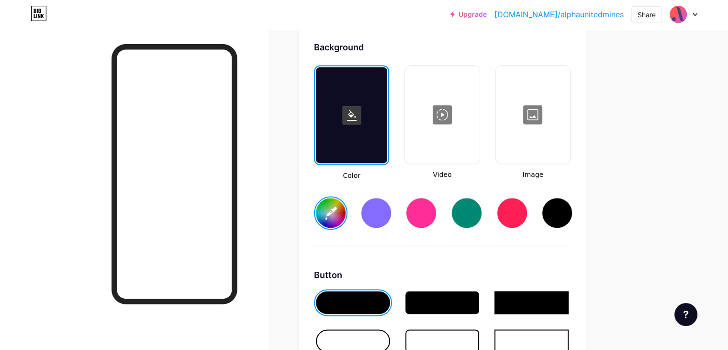
click at [362, 114] on rect at bounding box center [351, 114] width 19 height 19
click at [573, 215] on div at bounding box center [557, 212] width 31 height 31
type input "#000000"
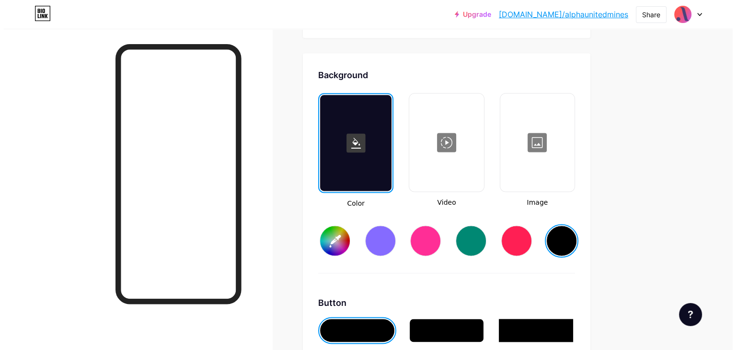
scroll to position [1255, 0]
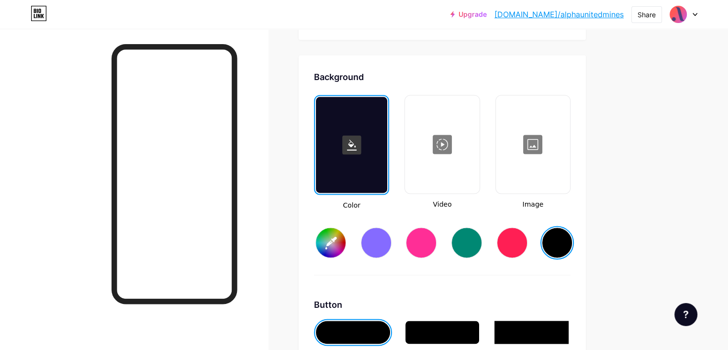
click at [477, 139] on div at bounding box center [442, 144] width 72 height 96
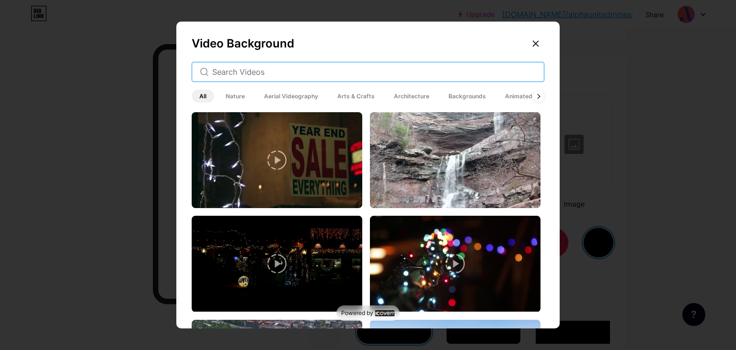
click at [333, 68] on input "text" at bounding box center [374, 71] width 324 height 11
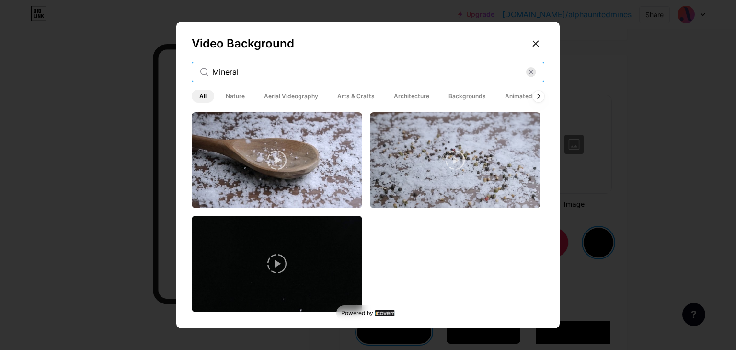
type input "Mineral"
click at [454, 95] on span "Backgrounds" at bounding box center [467, 96] width 53 height 13
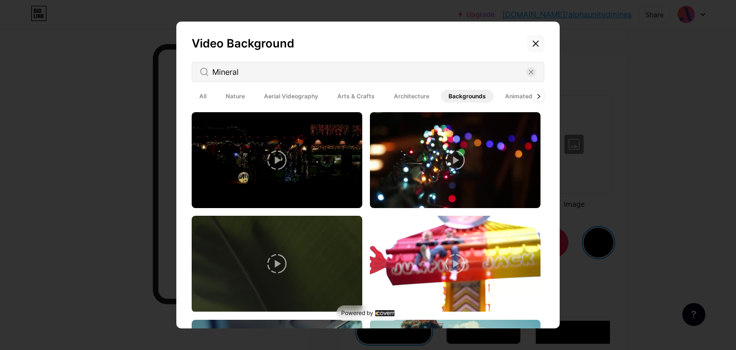
click at [534, 47] on div at bounding box center [535, 43] width 17 height 17
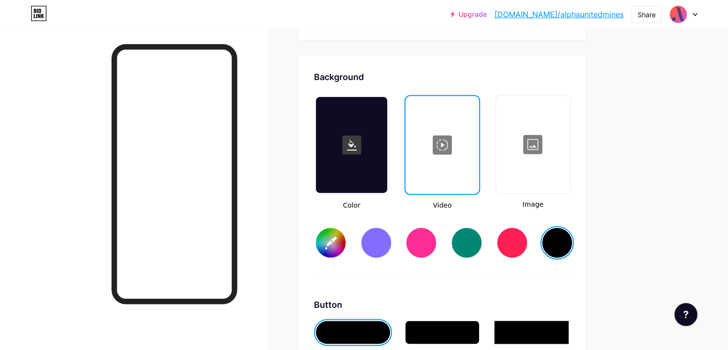
click at [568, 145] on div at bounding box center [533, 144] width 72 height 96
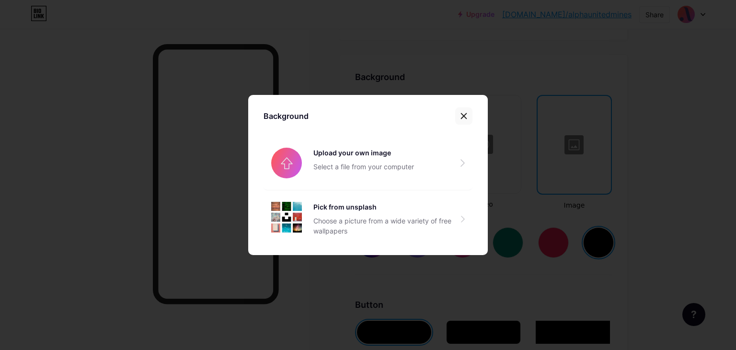
click at [460, 115] on icon at bounding box center [464, 116] width 8 height 8
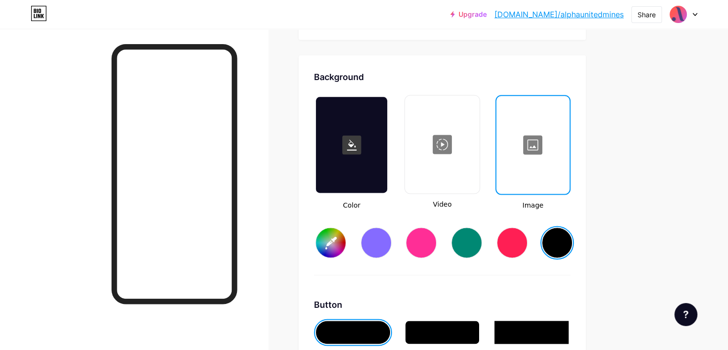
click at [543, 140] on div at bounding box center [533, 145] width 71 height 96
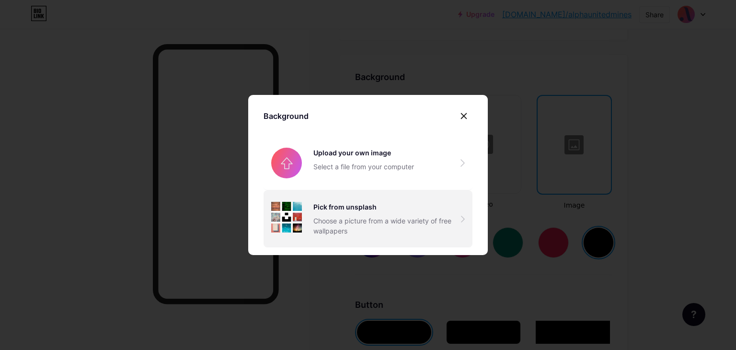
click at [331, 200] on div "Pick from unsplash Choose a picture from a wide variety of free wallpapers" at bounding box center [367, 218] width 209 height 57
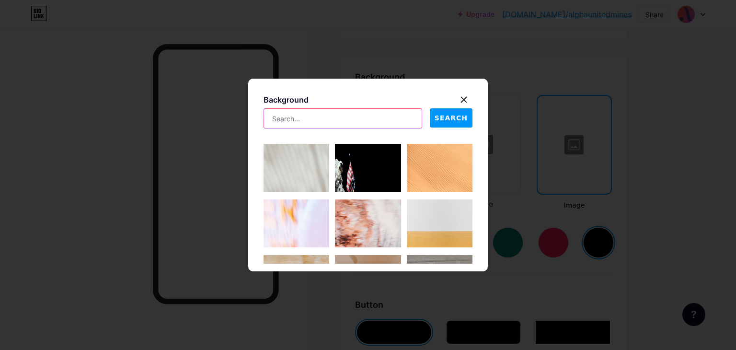
click at [333, 113] on input "text" at bounding box center [343, 118] width 158 height 19
click at [450, 120] on span "SEARCH" at bounding box center [450, 118] width 33 height 10
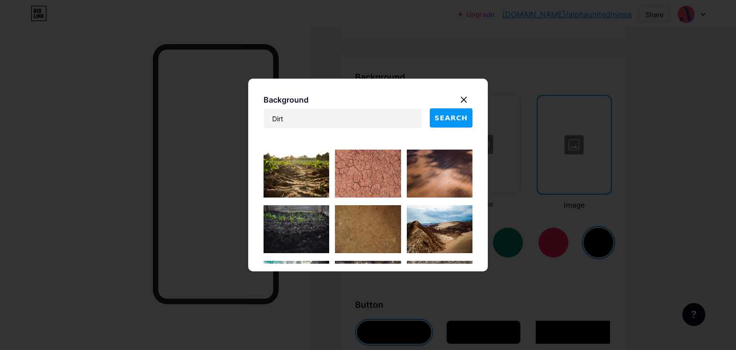
scroll to position [161, 0]
click at [364, 125] on input "Dirt" at bounding box center [343, 118] width 158 height 19
type input "Minerals"
click at [458, 115] on span "SEARCH" at bounding box center [450, 118] width 33 height 10
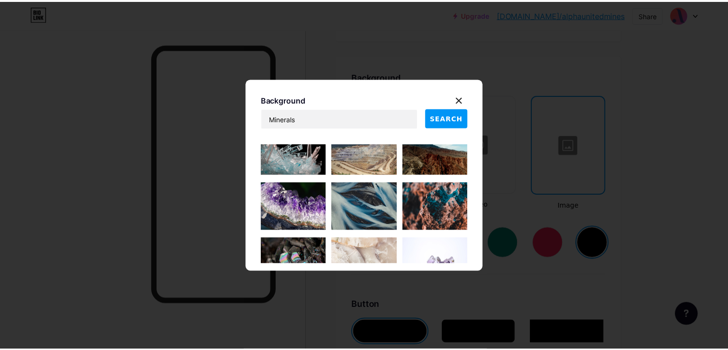
scroll to position [620, 0]
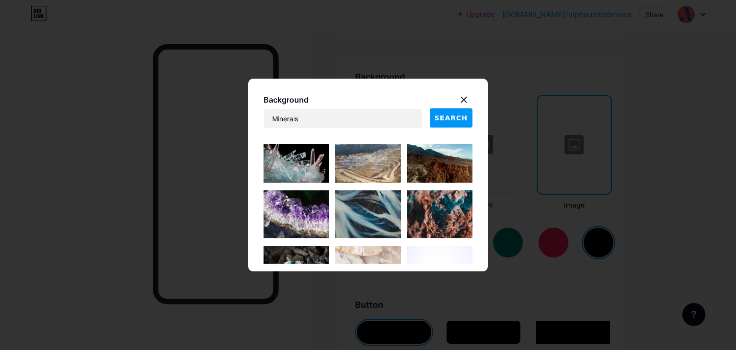
click at [435, 177] on img at bounding box center [440, 159] width 66 height 48
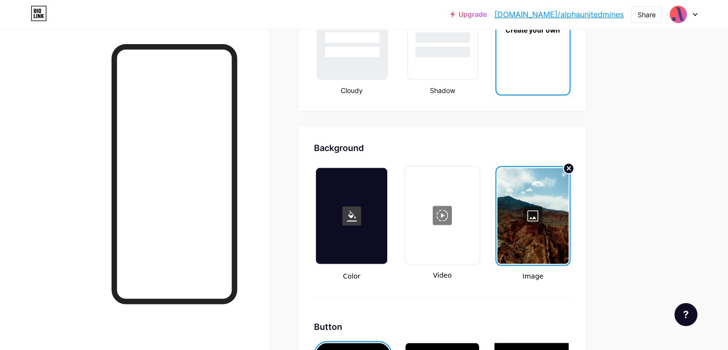
scroll to position [1185, 0]
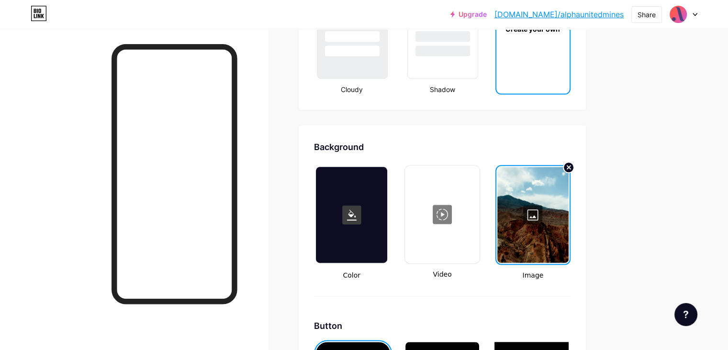
click at [557, 12] on link "[DOMAIN_NAME]/alphaunitedmines" at bounding box center [559, 14] width 129 height 11
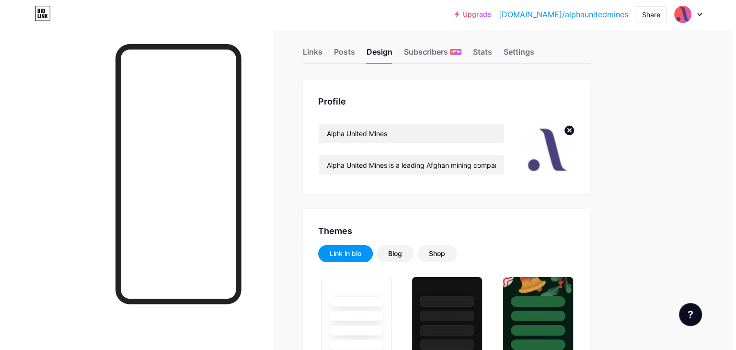
scroll to position [0, 0]
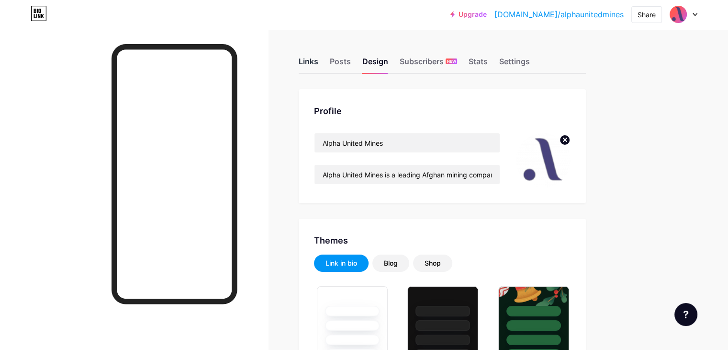
click at [318, 60] on div "Links" at bounding box center [309, 64] width 20 height 17
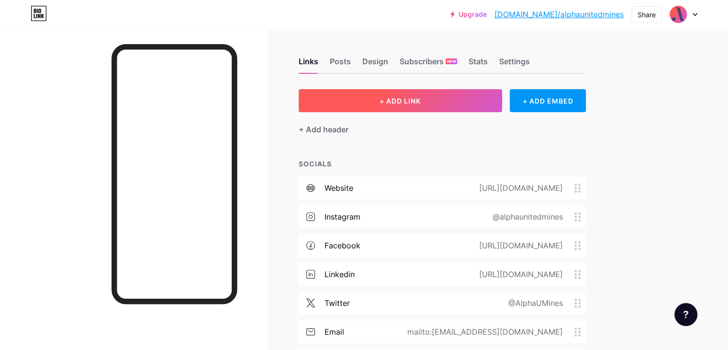
click at [381, 92] on button "+ ADD LINK" at bounding box center [401, 100] width 204 height 23
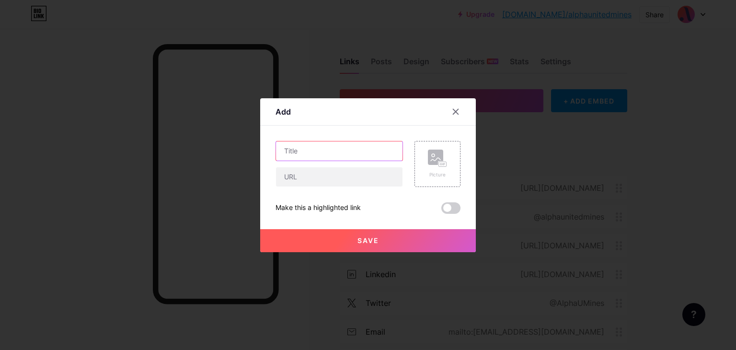
click at [330, 158] on input "text" at bounding box center [339, 150] width 126 height 19
click at [429, 168] on div "Picture" at bounding box center [437, 163] width 19 height 29
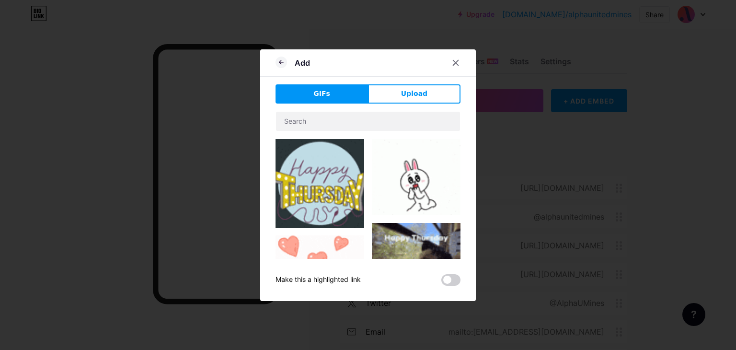
click at [403, 83] on div "Add GIFs Upload Content YouTube Play YouTube video without leaving your page. A…" at bounding box center [368, 174] width 216 height 251
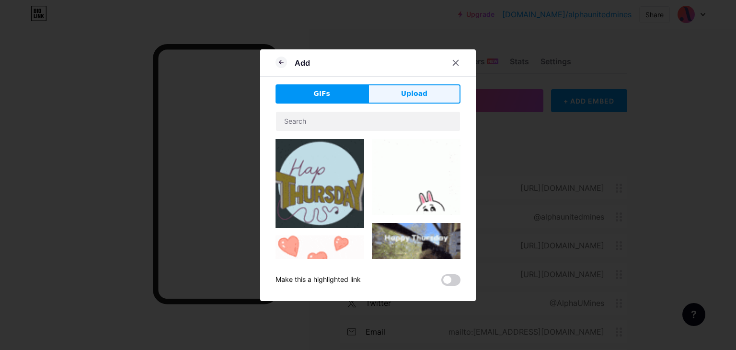
click at [405, 91] on span "Upload" at bounding box center [414, 94] width 26 height 10
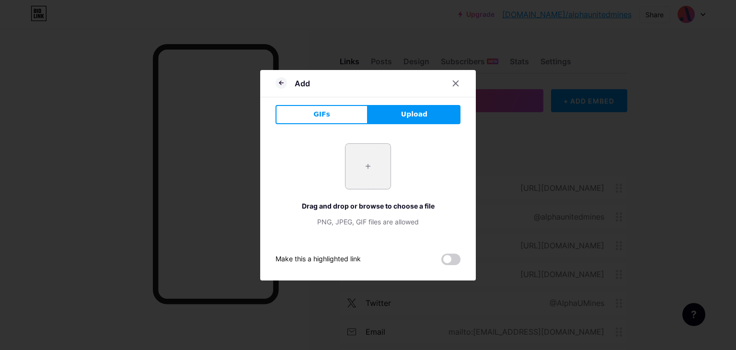
click at [370, 150] on input "file" at bounding box center [367, 166] width 45 height 45
click at [453, 81] on icon at bounding box center [455, 82] width 5 height 5
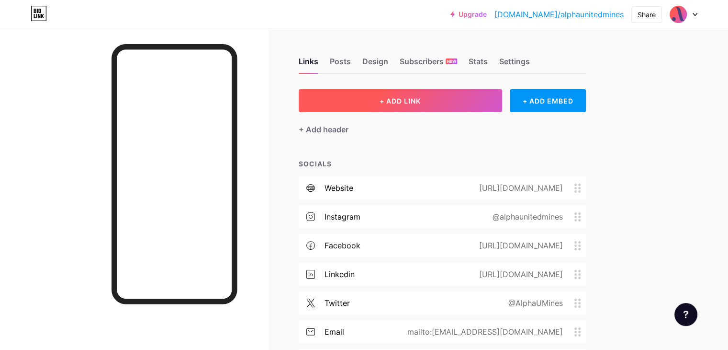
click at [421, 98] on span "+ ADD LINK" at bounding box center [400, 101] width 41 height 8
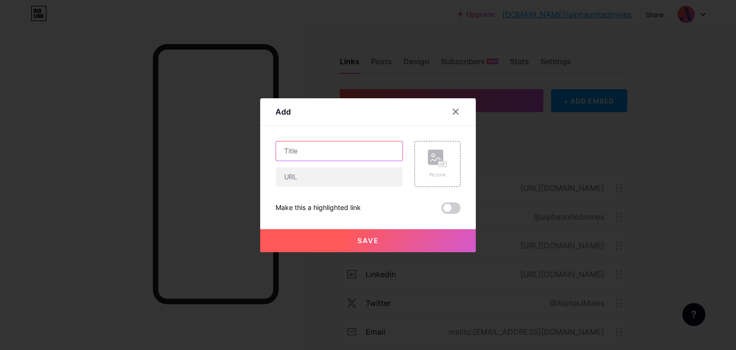
click at [340, 154] on input "text" at bounding box center [339, 150] width 126 height 19
click at [434, 178] on div "Picture" at bounding box center [437, 164] width 46 height 46
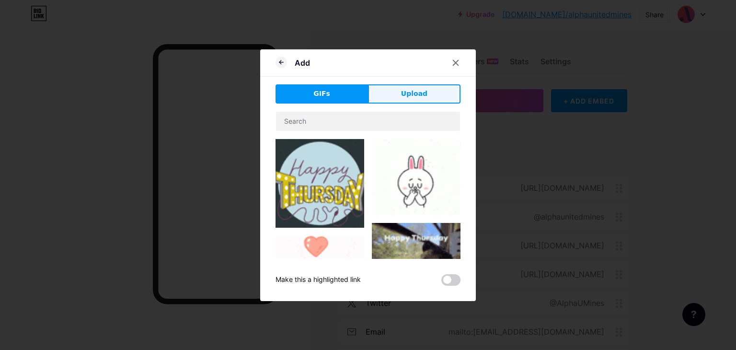
click at [397, 101] on button "Upload" at bounding box center [414, 93] width 92 height 19
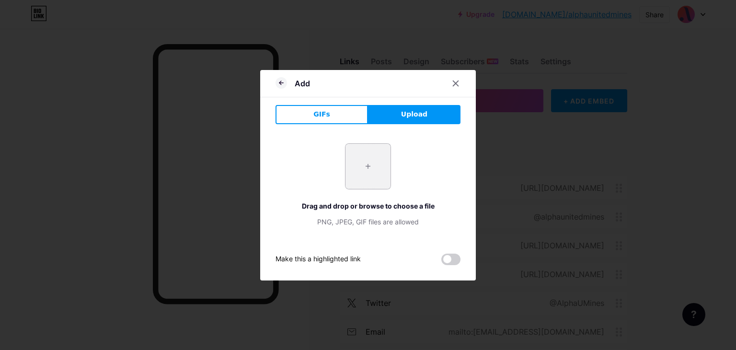
click at [349, 172] on input "file" at bounding box center [367, 166] width 45 height 45
type input "C:\fakepath\white-Photoroom (5).png"
click at [317, 175] on div "+ Drag and drop or browse to choose a file PNG, JPEG, GIF files are allowed" at bounding box center [367, 184] width 185 height 83
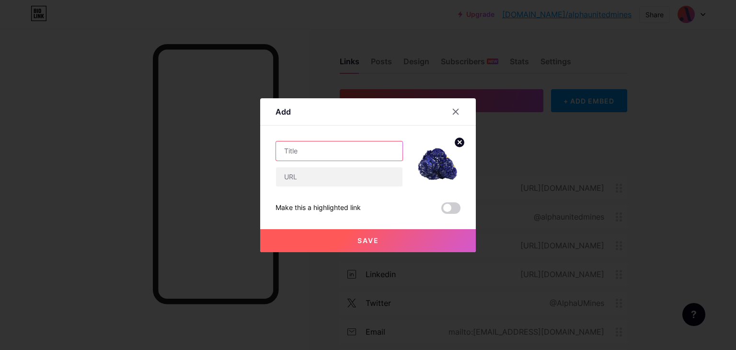
click at [334, 157] on input "text" at bounding box center [339, 150] width 126 height 19
type input "Azurite"
click at [328, 171] on input "text" at bounding box center [339, 176] width 126 height 19
paste input "[URL][DOMAIN_NAME]."
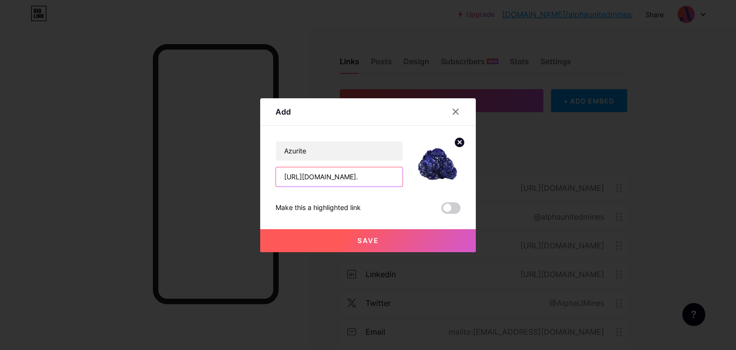
type input "[URL][DOMAIN_NAME]."
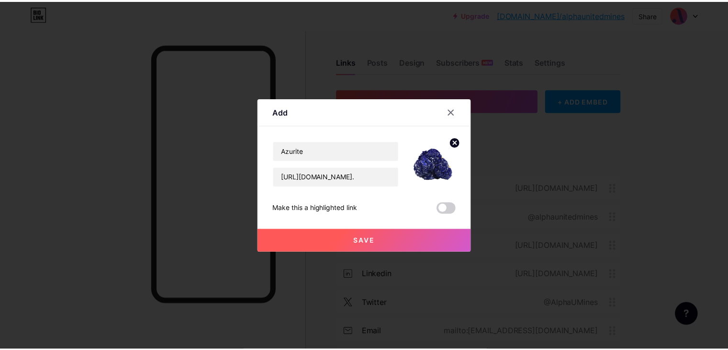
scroll to position [0, 0]
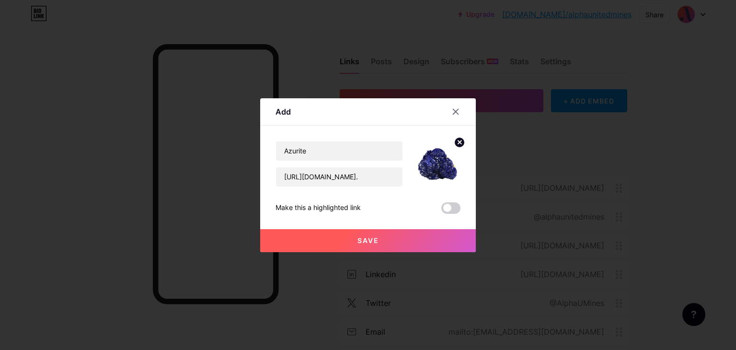
click at [327, 244] on button "Save" at bounding box center [368, 240] width 216 height 23
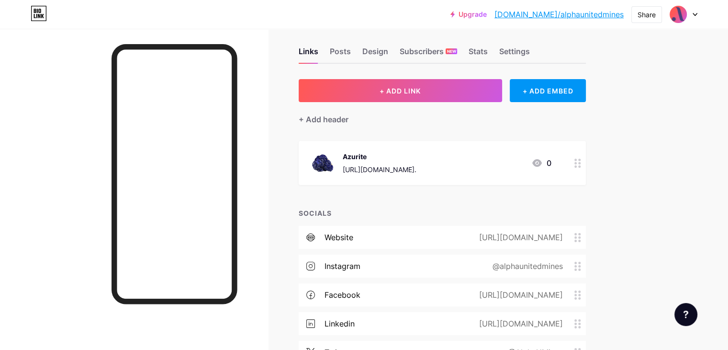
scroll to position [4, 0]
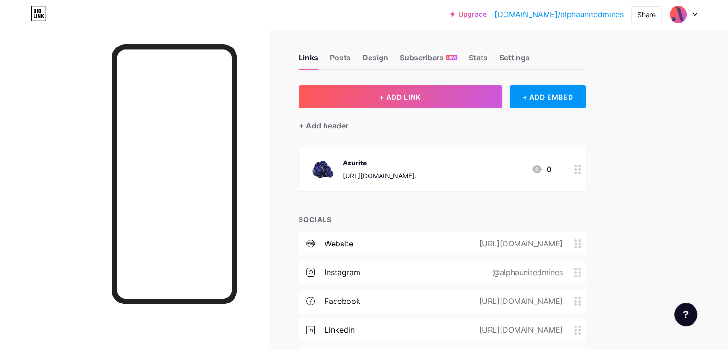
click at [401, 59] on div "Links Posts Design Subscribers NEW Stats Settings" at bounding box center [442, 53] width 287 height 34
click at [388, 58] on div "Design" at bounding box center [376, 60] width 26 height 17
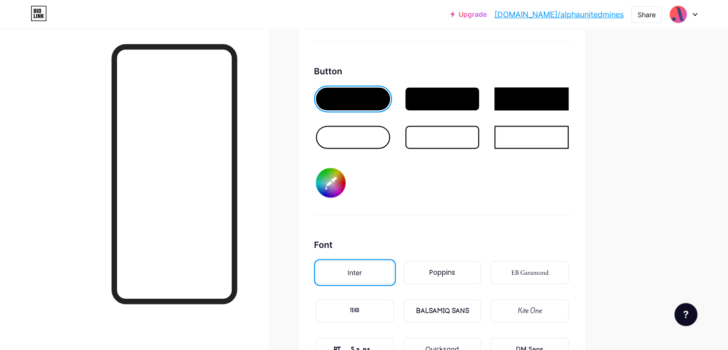
scroll to position [1478, 0]
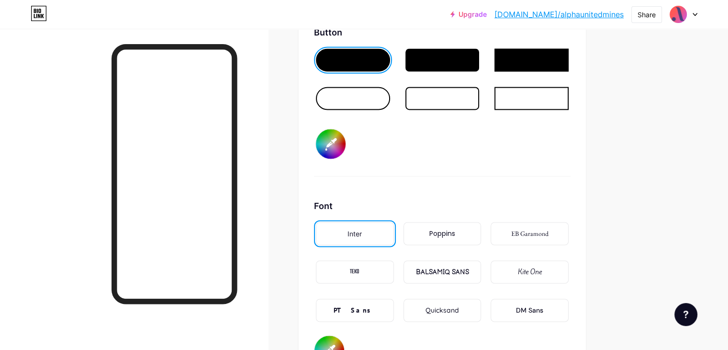
click at [346, 142] on input "#000000" at bounding box center [331, 144] width 30 height 30
click at [390, 103] on div at bounding box center [353, 98] width 74 height 23
drag, startPoint x: 398, startPoint y: 103, endPoint x: 411, endPoint y: 59, distance: 46.4
click at [411, 59] on div at bounding box center [442, 84] width 257 height 77
click at [390, 57] on div at bounding box center [353, 59] width 74 height 23
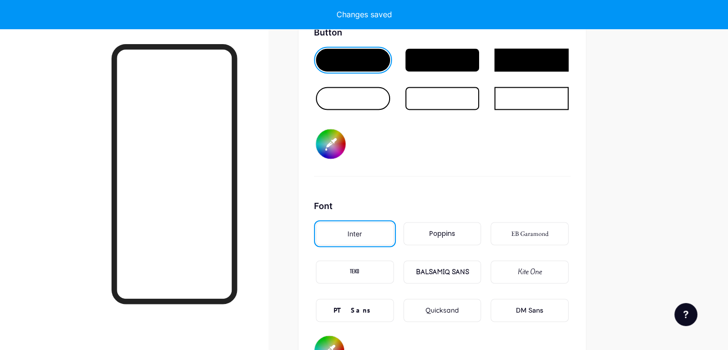
type input "#ffffff"
click at [346, 143] on input "#000000" at bounding box center [331, 144] width 30 height 30
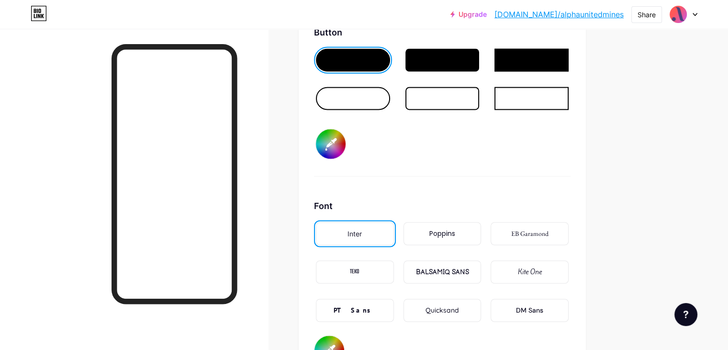
type input "#9c9696"
type input "#ffffff"
type input "#9f9999"
type input "#ffffff"
type input "#a39e9e"
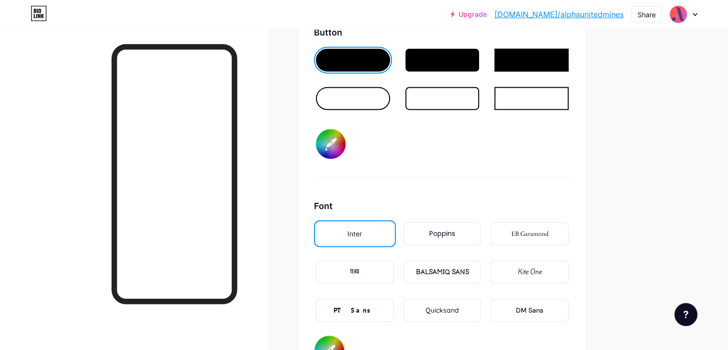
type input "#ffffff"
type input "#a8a3a3"
type input "#ffffff"
type input "#b6afaf"
type input "#ffffff"
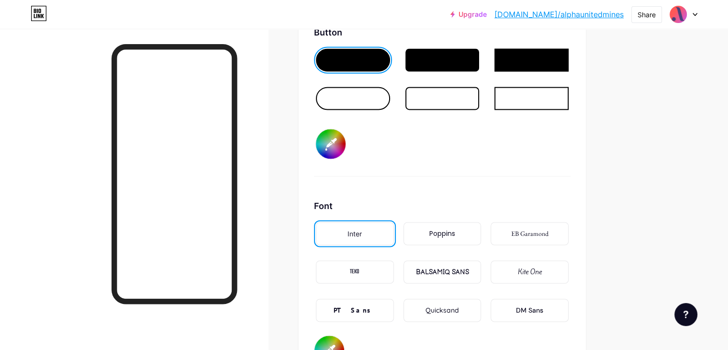
type input "#bdb7b7"
type input "#ffffff"
type input "#c7c2c2"
type input "#ffffff"
type input "#cfc9c9"
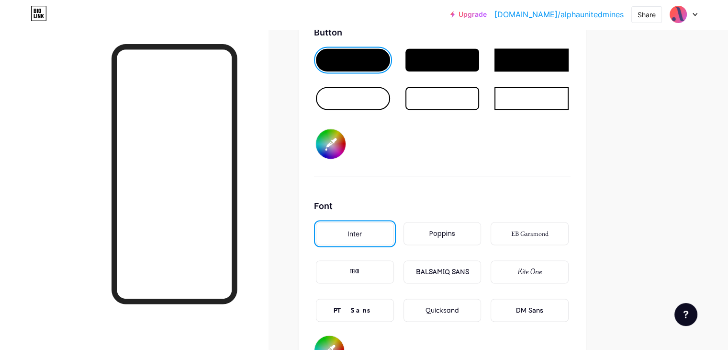
type input "#ffffff"
type input "#d6d1d1"
type input "#ffffff"
type input "#dfdddd"
type input "#ffffff"
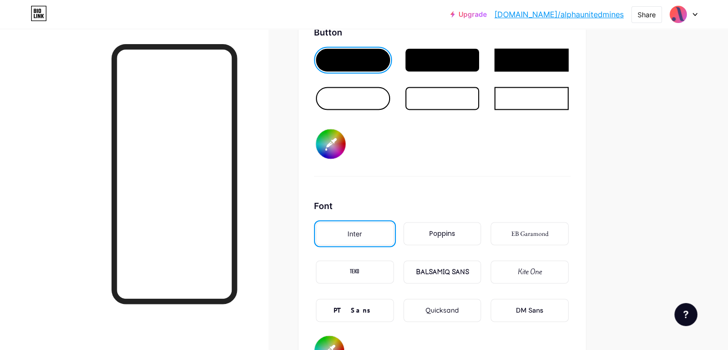
type input "#e4e2e2"
type input "#ffffff"
type input "#ebeaea"
type input "#ffffff"
type input "#f2f2f2"
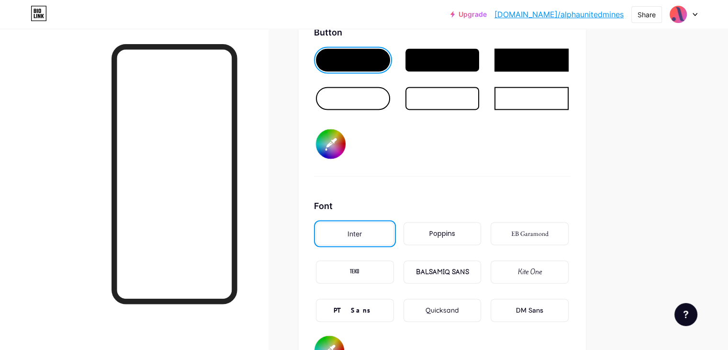
type input "#ffffff"
type input "#f7f7f7"
type input "#ffffff"
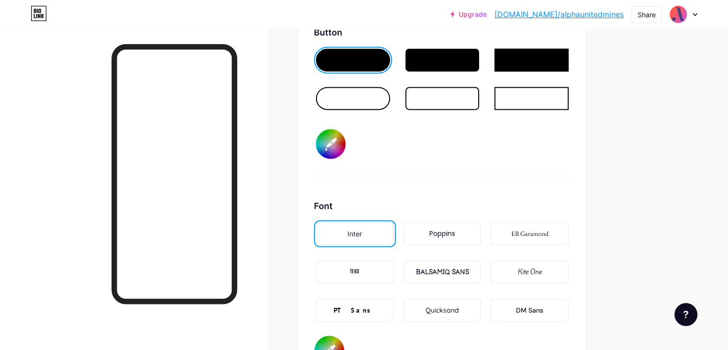
type input "#ffffff"
click at [351, 141] on div "Background Color Video Image Button #ffffff Font Inter Poppins EB Garamond TEKO…" at bounding box center [442, 106] width 287 height 549
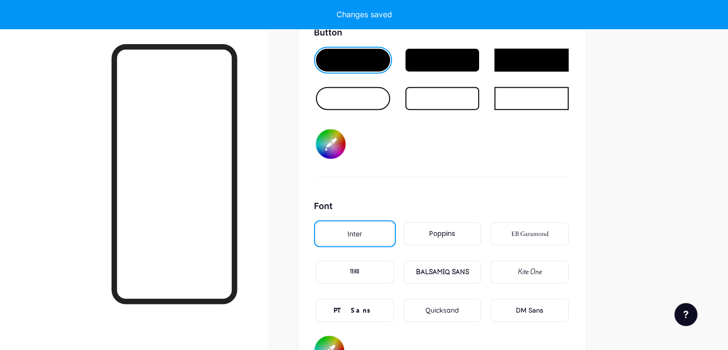
type input "#ffffff"
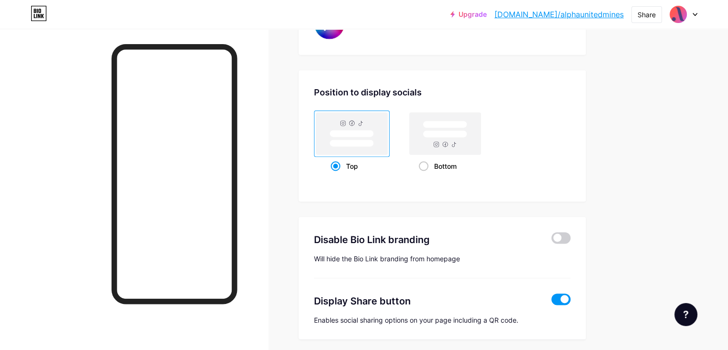
scroll to position [1837, 0]
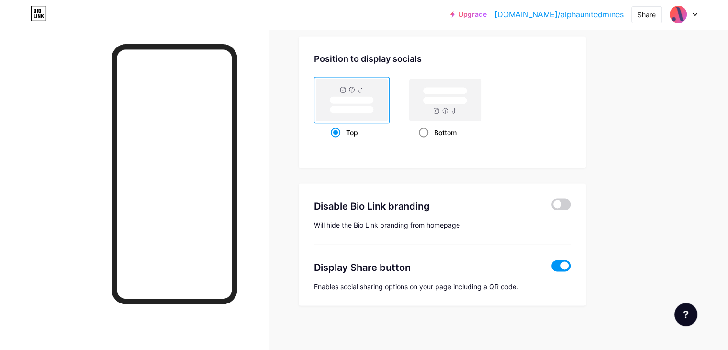
click at [467, 102] on rect at bounding box center [445, 100] width 71 height 42
click at [425, 141] on input "Bottom" at bounding box center [422, 144] width 6 height 6
radio input "true"
type input "#ffffff"
click at [545, 16] on link "[DOMAIN_NAME]/alphaunitedmines" at bounding box center [559, 14] width 129 height 11
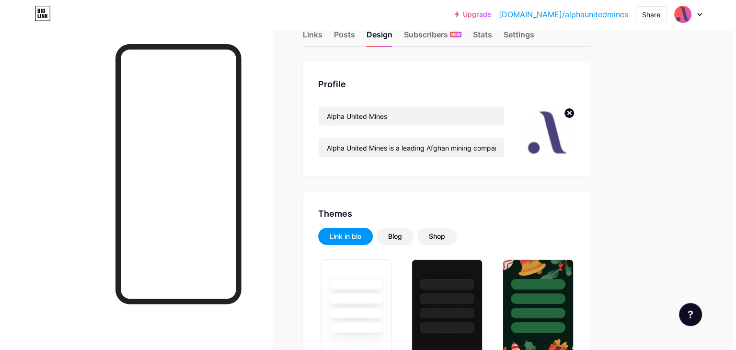
scroll to position [0, 0]
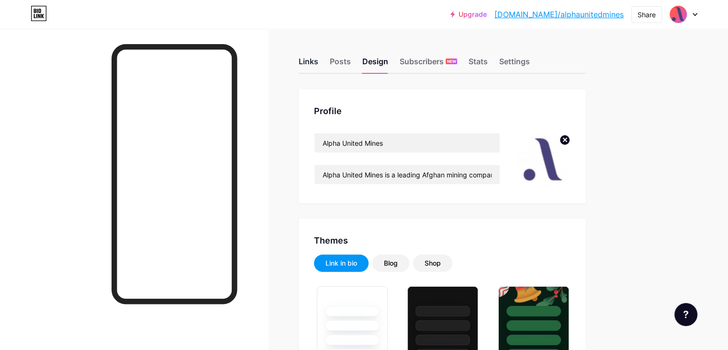
click at [318, 62] on div "Links" at bounding box center [309, 64] width 20 height 17
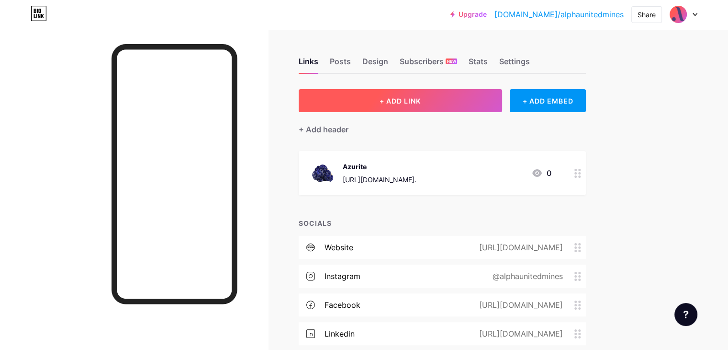
click at [421, 97] on span "+ ADD LINK" at bounding box center [400, 101] width 41 height 8
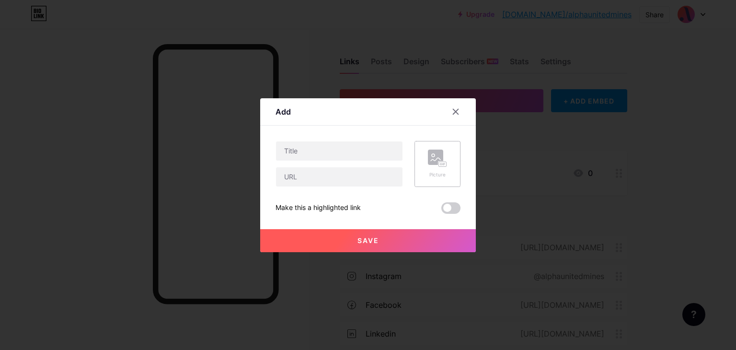
click at [436, 146] on div "Picture" at bounding box center [437, 164] width 46 height 46
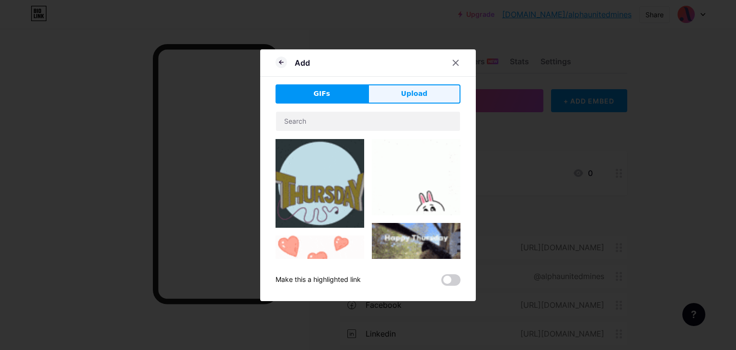
click at [406, 86] on button "Upload" at bounding box center [414, 93] width 92 height 19
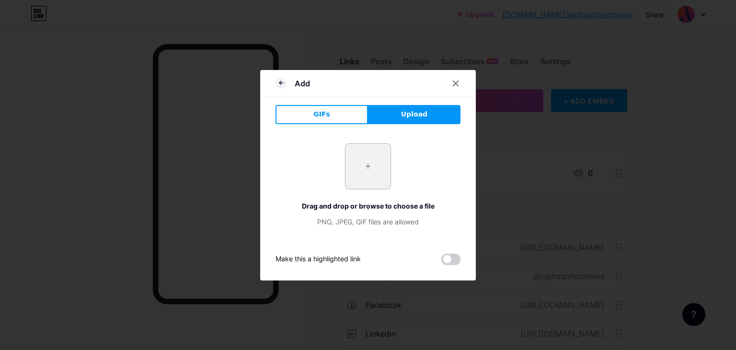
click at [377, 174] on input "file" at bounding box center [367, 166] width 45 height 45
type input "C:\fakepath\white-Photoroom.png"
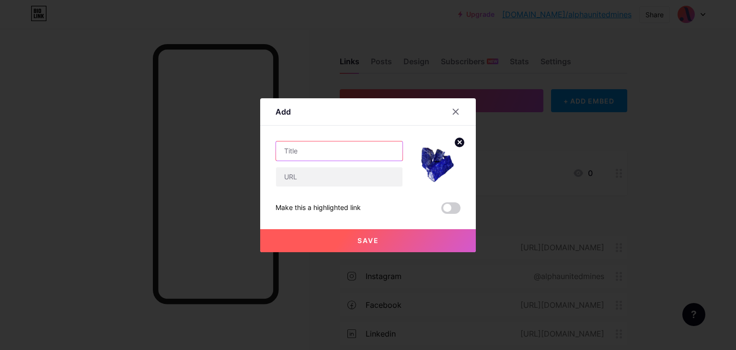
click at [313, 142] on input "text" at bounding box center [339, 150] width 126 height 19
type input "Lapiz Lazuli"
click at [300, 178] on input "text" at bounding box center [339, 176] width 126 height 19
paste input "[URL][DOMAIN_NAME]"
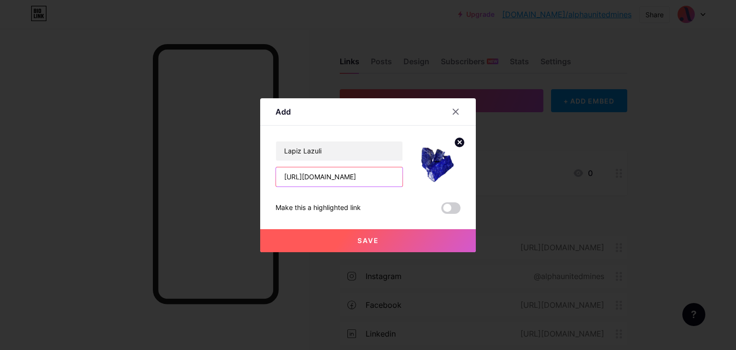
type input "[URL][DOMAIN_NAME]"
click at [352, 232] on button "Save" at bounding box center [368, 240] width 216 height 23
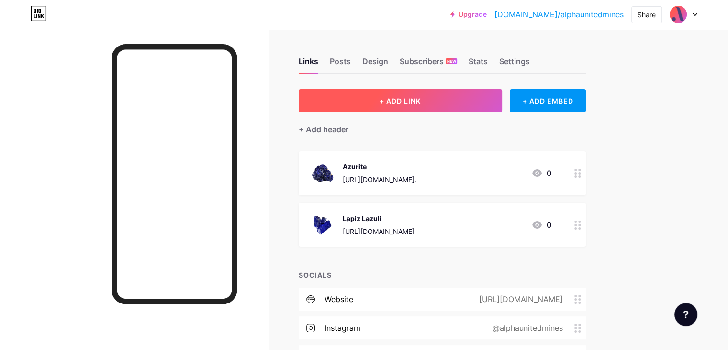
click at [421, 98] on span "+ ADD LINK" at bounding box center [400, 101] width 41 height 8
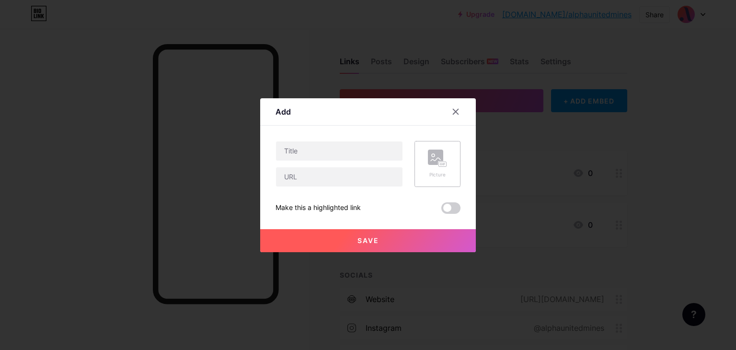
click at [432, 155] on rect at bounding box center [435, 156] width 15 height 15
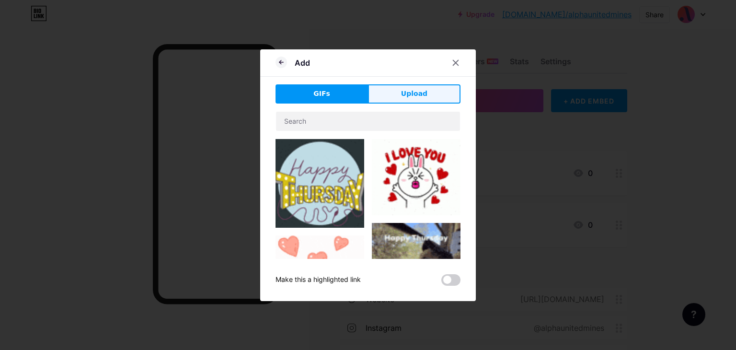
click at [397, 92] on button "Upload" at bounding box center [414, 93] width 92 height 19
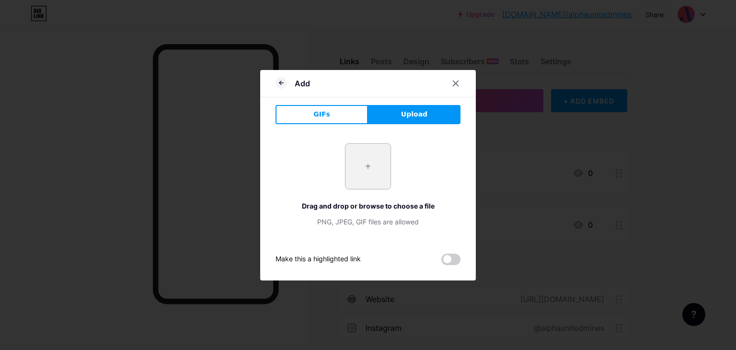
click at [370, 162] on input "file" at bounding box center [367, 166] width 45 height 45
type input "C:\fakepath\white-Photoroom (2).png"
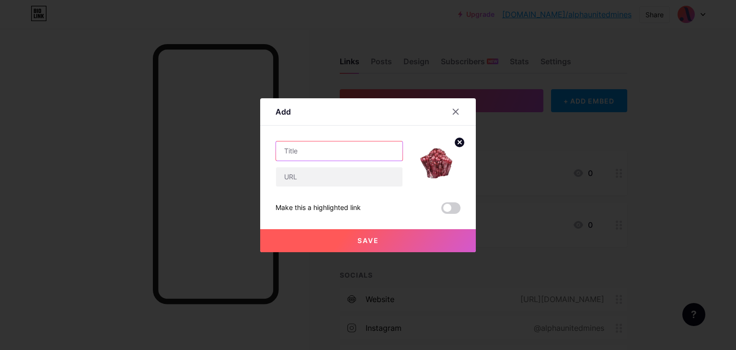
click at [312, 159] on input "text" at bounding box center [339, 150] width 126 height 19
paste input "rubellite"
click at [283, 148] on input "rubellite" at bounding box center [339, 150] width 126 height 19
type input "Rubellite"
click at [291, 177] on input "text" at bounding box center [339, 176] width 126 height 19
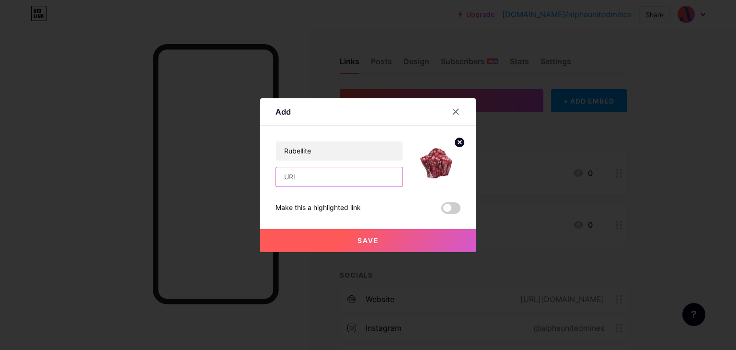
paste input "[URL][DOMAIN_NAME]"
type input "[URL][DOMAIN_NAME]"
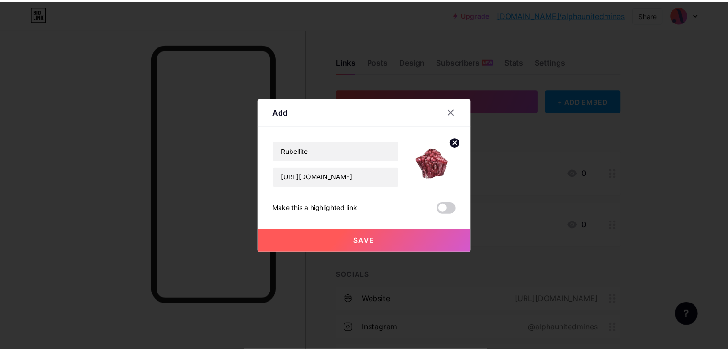
scroll to position [0, 0]
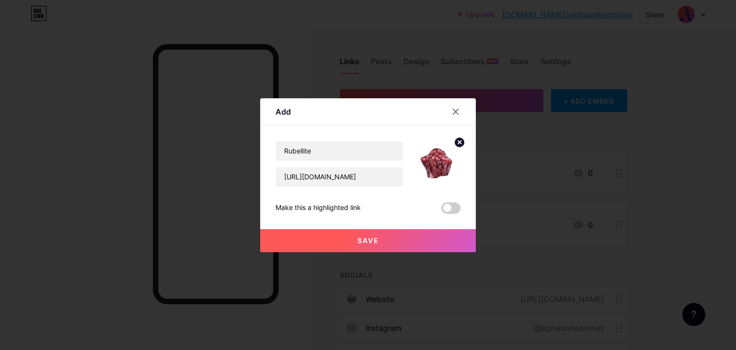
click at [343, 241] on button "Save" at bounding box center [368, 240] width 216 height 23
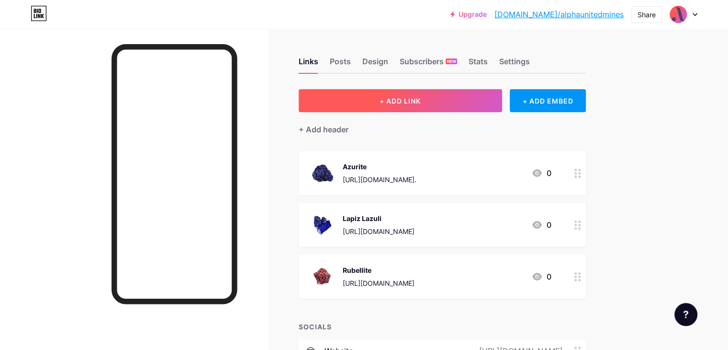
click at [458, 106] on button "+ ADD LINK" at bounding box center [401, 100] width 204 height 23
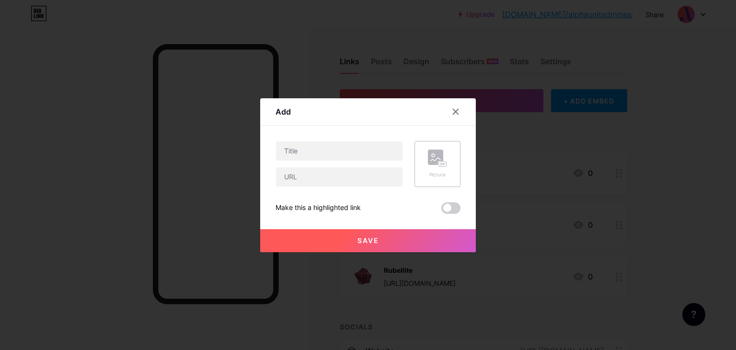
click at [432, 155] on circle at bounding box center [433, 155] width 3 height 3
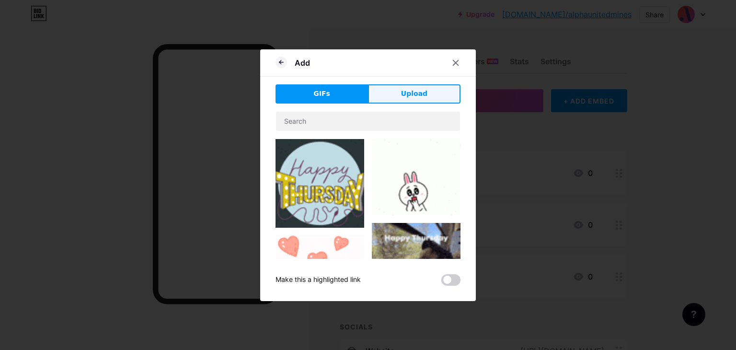
click at [401, 91] on span "Upload" at bounding box center [414, 94] width 26 height 10
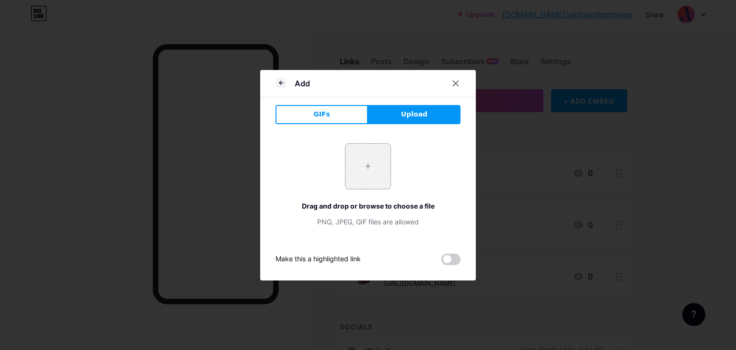
click at [372, 192] on div "+ Drag and drop or browse to choose a file PNG, JPEG, GIF files are allowed" at bounding box center [367, 184] width 185 height 83
click at [371, 177] on input "file" at bounding box center [367, 166] width 45 height 45
type input "C:\fakepath\white-Photoroom (1).png"
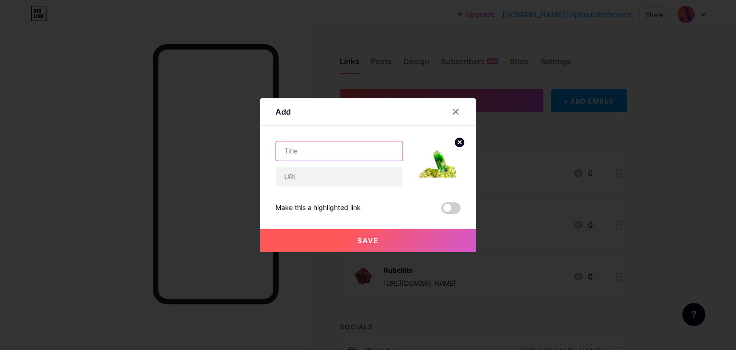
click at [295, 154] on input "text" at bounding box center [339, 150] width 126 height 19
paste input "tourmaline"
click at [283, 146] on input "tourmaline" at bounding box center [339, 150] width 126 height 19
click at [309, 150] on input "Tourmaline" at bounding box center [339, 150] width 126 height 19
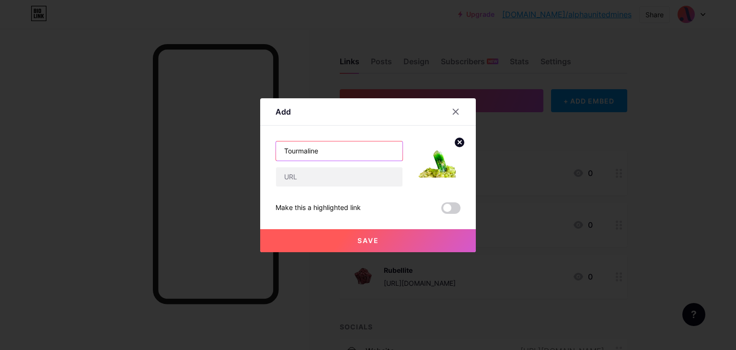
type input "Tourmaline"
click at [290, 175] on input "text" at bounding box center [339, 176] width 126 height 19
paste input "[URL][DOMAIN_NAME]"
type input "[URL][DOMAIN_NAME]"
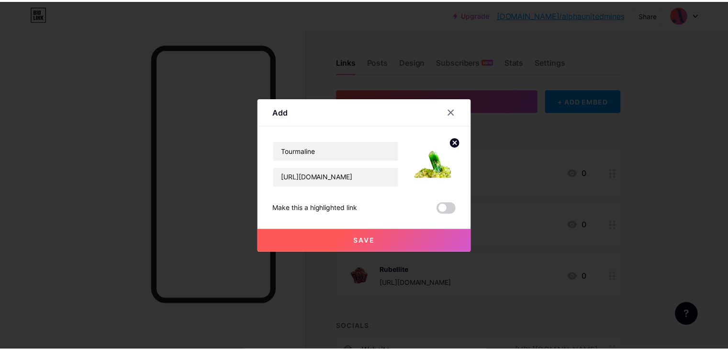
scroll to position [0, 0]
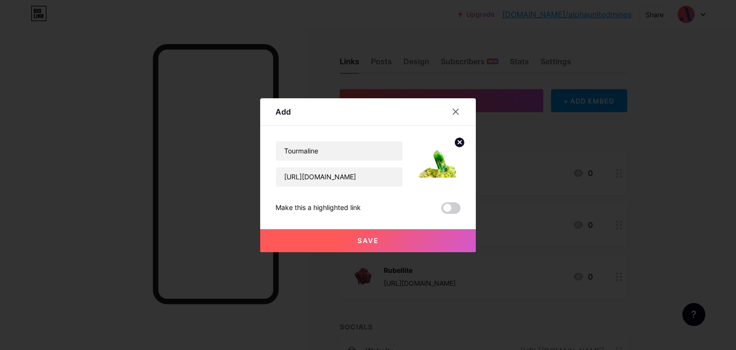
click at [366, 244] on button "Save" at bounding box center [368, 240] width 216 height 23
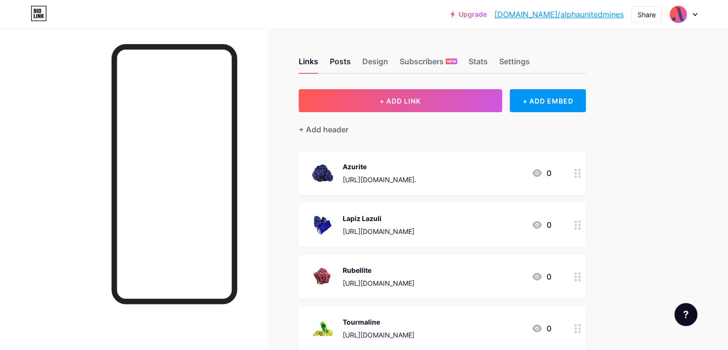
click at [351, 64] on div "Posts" at bounding box center [340, 64] width 21 height 17
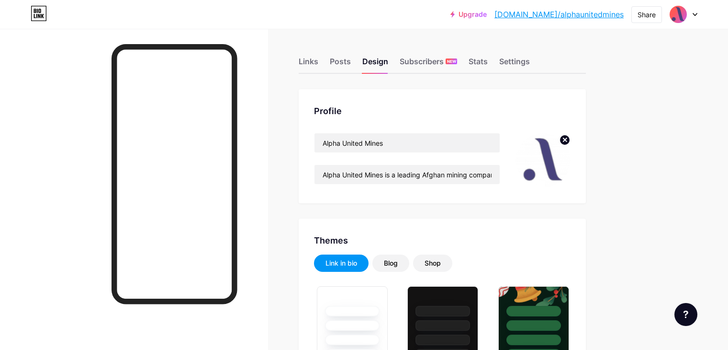
scroll to position [1758, 0]
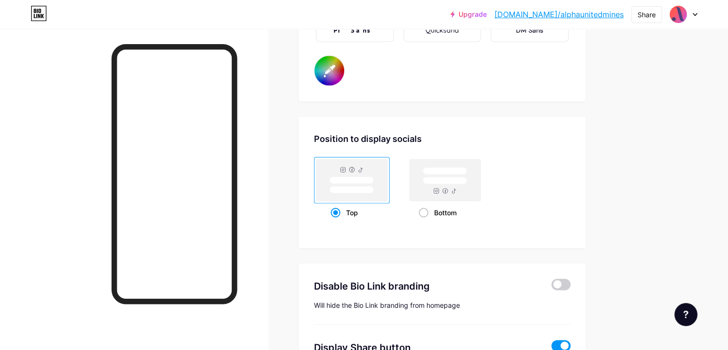
type input "#ffffff"
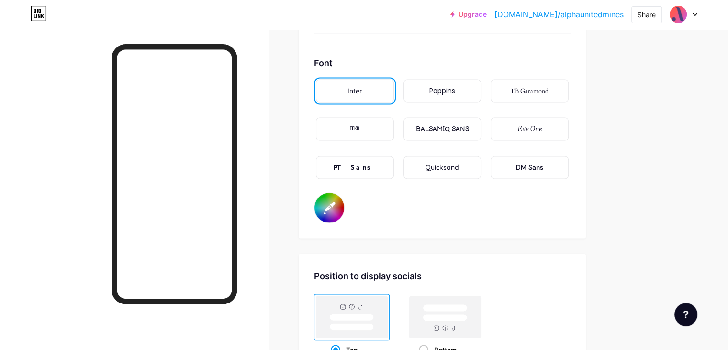
scroll to position [1615, 0]
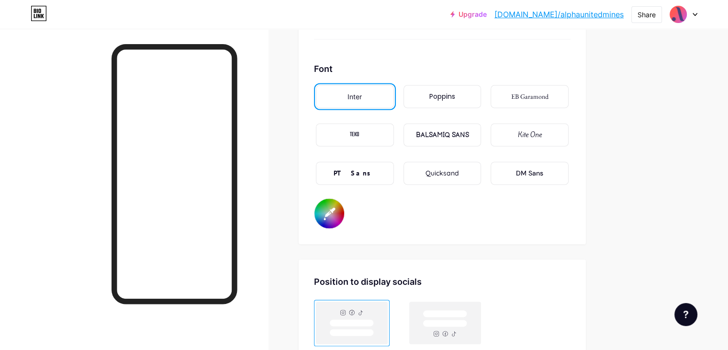
click at [558, 11] on link "[DOMAIN_NAME]/alphaunitedmines" at bounding box center [559, 14] width 129 height 11
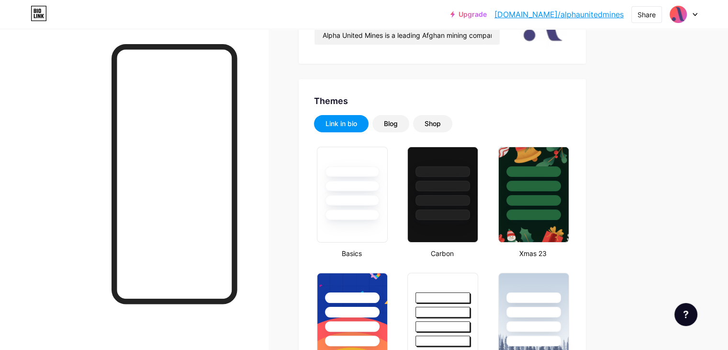
scroll to position [0, 0]
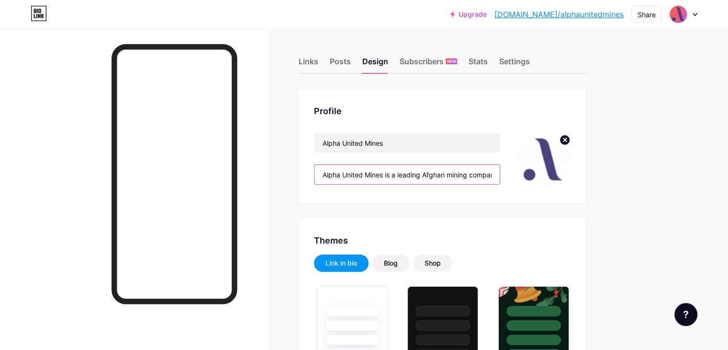
click at [473, 179] on input "Alpha United Mines is a leading Afghan mining company specializing in the extra…" at bounding box center [407, 174] width 185 height 19
click at [447, 174] on input "Alpha United Mines is a leading Afghan mining company specializing in the extra…" at bounding box center [407, 174] width 185 height 19
paste input "– Mining, processing, and exporting Afghanistan’s finest mineral"
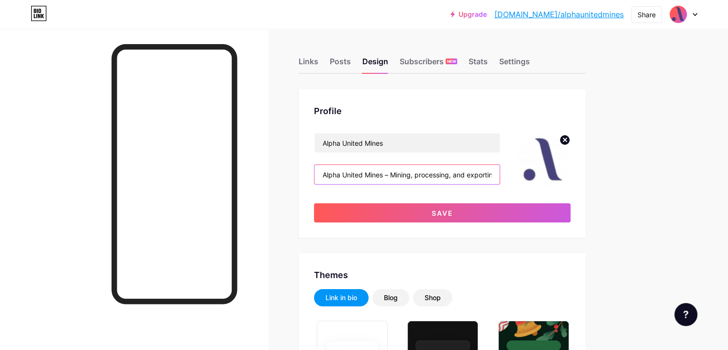
scroll to position [0, 150]
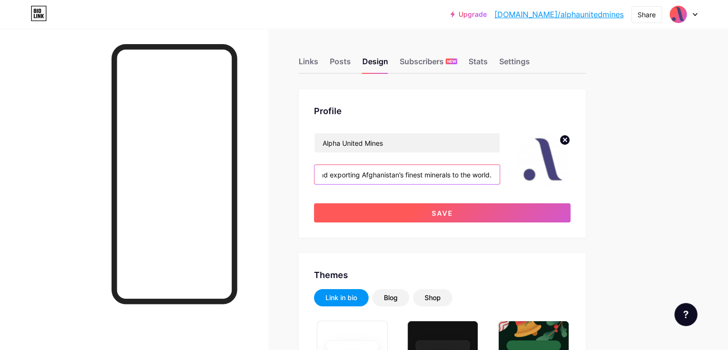
type input "Alpha United Mines – Mining, processing, and exporting Afghanistan’s finest min…"
click at [454, 213] on span "Save" at bounding box center [443, 213] width 22 height 8
type input "#ffffff"
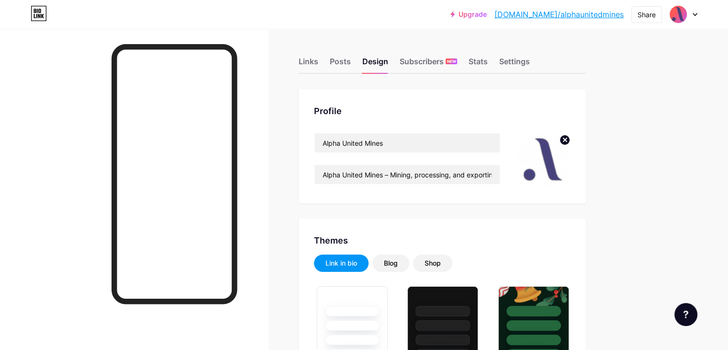
click at [556, 14] on link "[DOMAIN_NAME]/alphaunitedmines" at bounding box center [559, 14] width 129 height 11
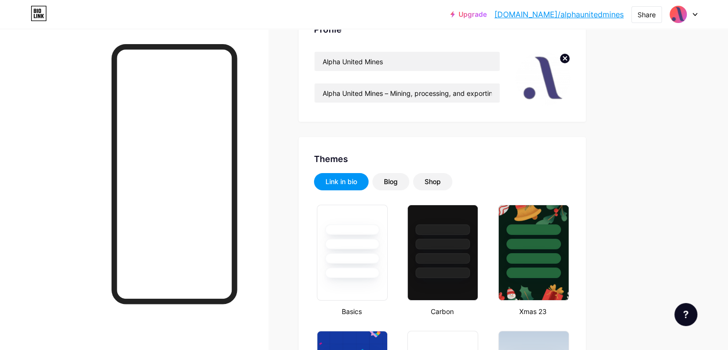
scroll to position [82, 0]
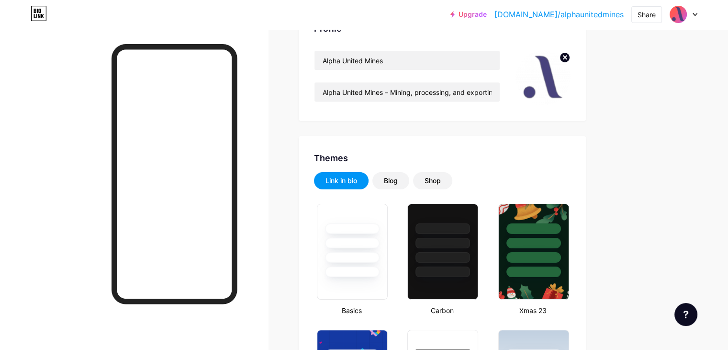
click at [560, 11] on link "[DOMAIN_NAME]/alphaunitedmines" at bounding box center [559, 14] width 129 height 11
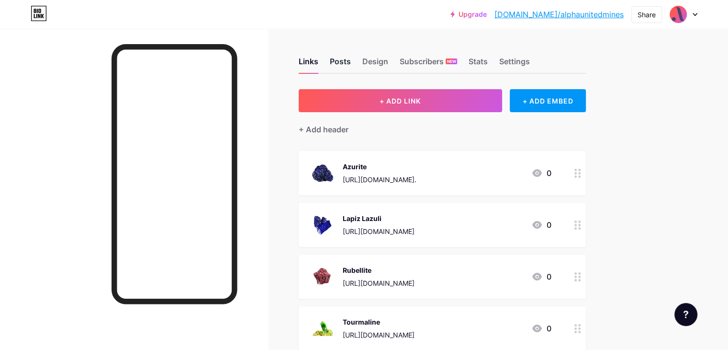
click at [351, 64] on div "Posts" at bounding box center [340, 64] width 21 height 17
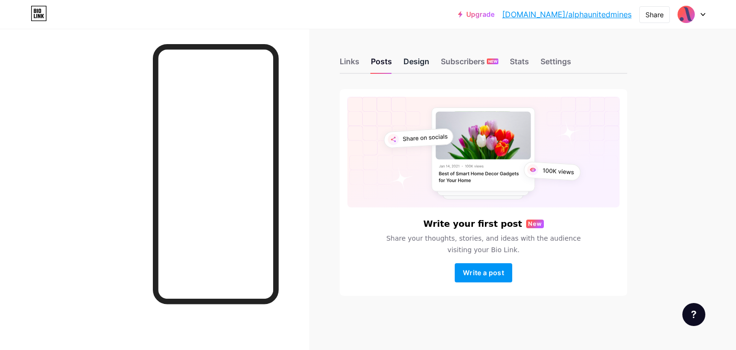
click at [407, 62] on div "Design" at bounding box center [416, 64] width 26 height 17
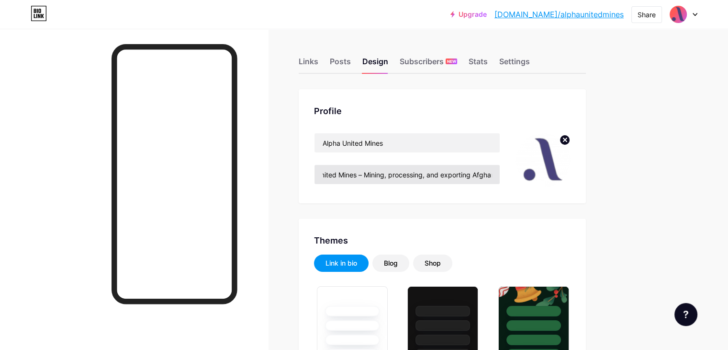
type input "#ffffff"
click at [451, 174] on input "Alpha United Mines – Mining, processing, and exporting Afghanistan’s finest min…" at bounding box center [407, 174] width 185 height 19
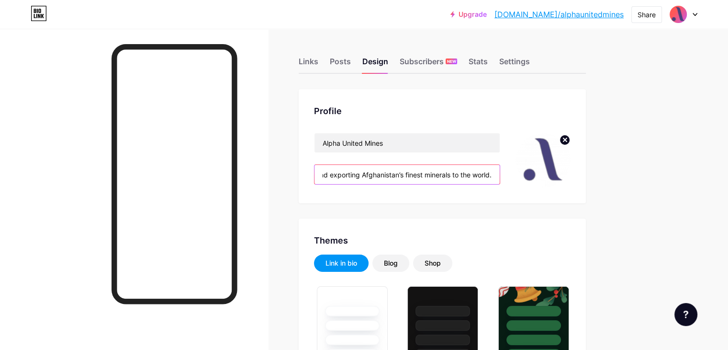
click at [451, 174] on input "Alpha United Mines – Mining, processing, and exporting Afghanistan’s finest min…" at bounding box center [407, 174] width 185 height 19
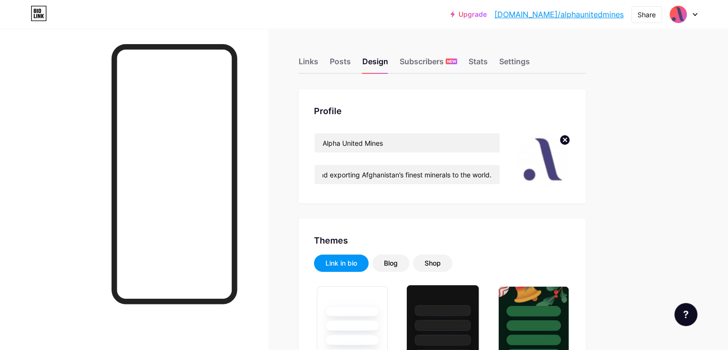
scroll to position [0, 0]
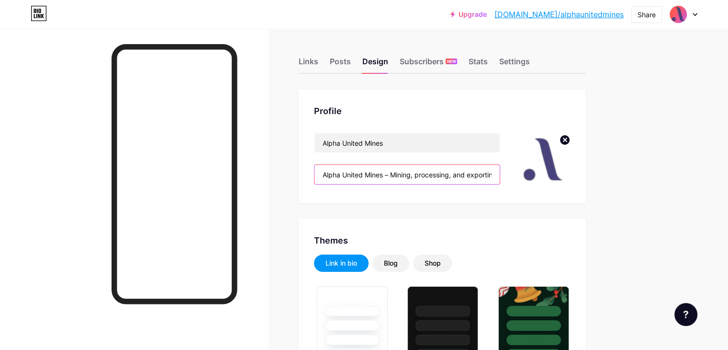
click at [398, 181] on input "Alpha United Mines – Mining, processing, and exporting Afghanistan’s finest min…" at bounding box center [407, 174] width 185 height 19
paste input "and processing Afghanistan’s finest minerals with quality and care"
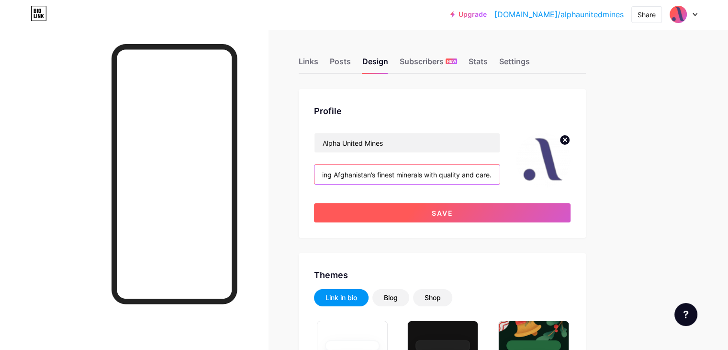
type input "Alpha United Mines – Mining and processing Afghanistan’s finest minerals with q…"
click at [464, 215] on button "Save" at bounding box center [442, 212] width 257 height 19
type input "#ffffff"
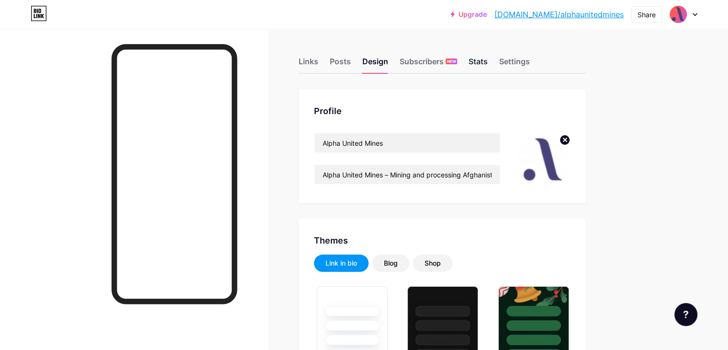
click at [488, 60] on div "Stats" at bounding box center [478, 64] width 19 height 17
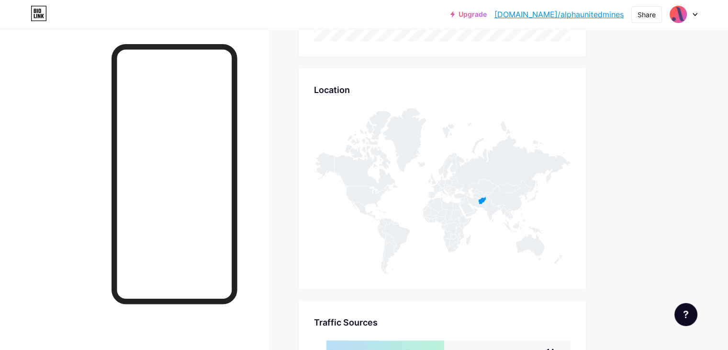
scroll to position [613, 0]
click at [512, 177] on icon at bounding box center [510, 157] width 122 height 73
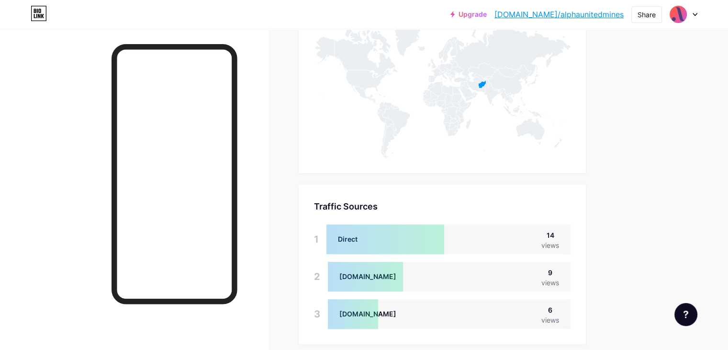
scroll to position [771, 0]
